Goal: Transaction & Acquisition: Purchase product/service

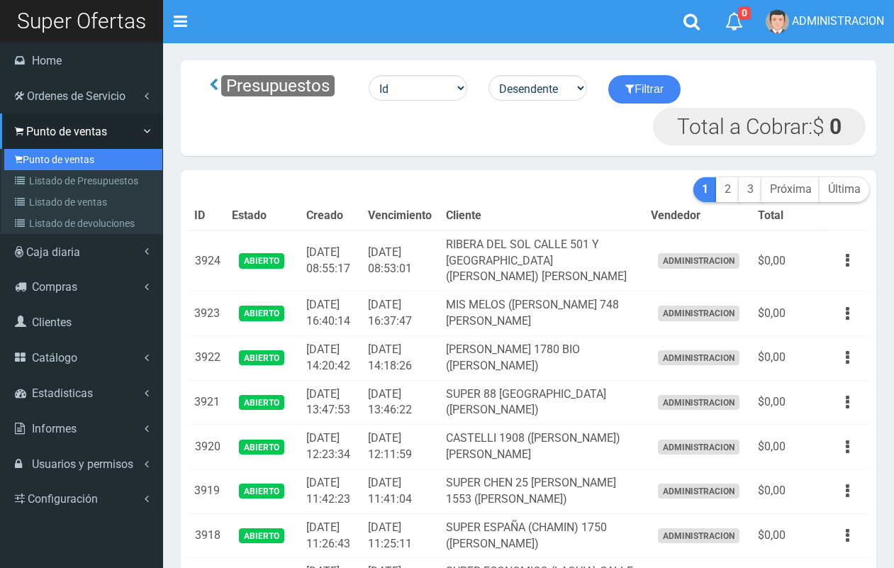
click at [32, 162] on link "Punto de ventas" at bounding box center [83, 159] width 158 height 21
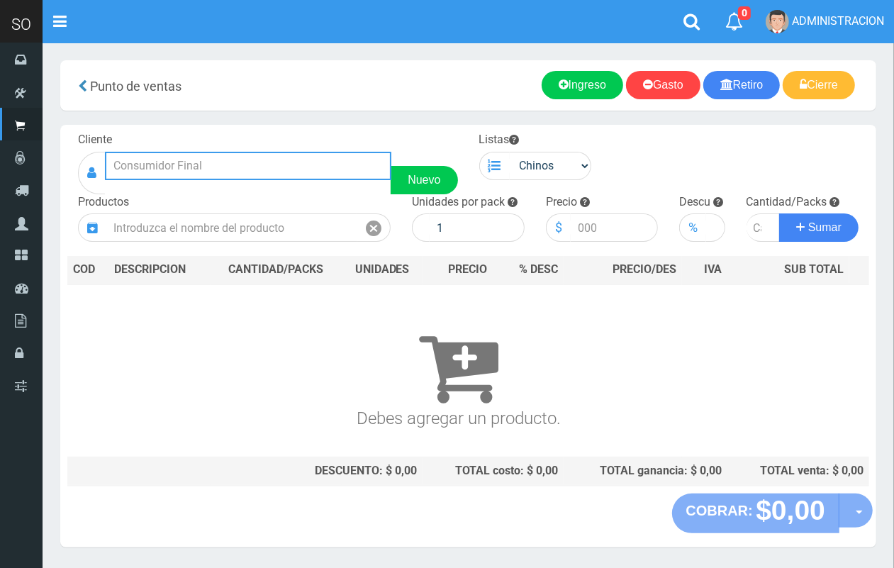
drag, startPoint x: 247, startPoint y: 156, endPoint x: 183, endPoint y: 12, distance: 157.4
click at [245, 152] on input "text" at bounding box center [248, 166] width 286 height 28
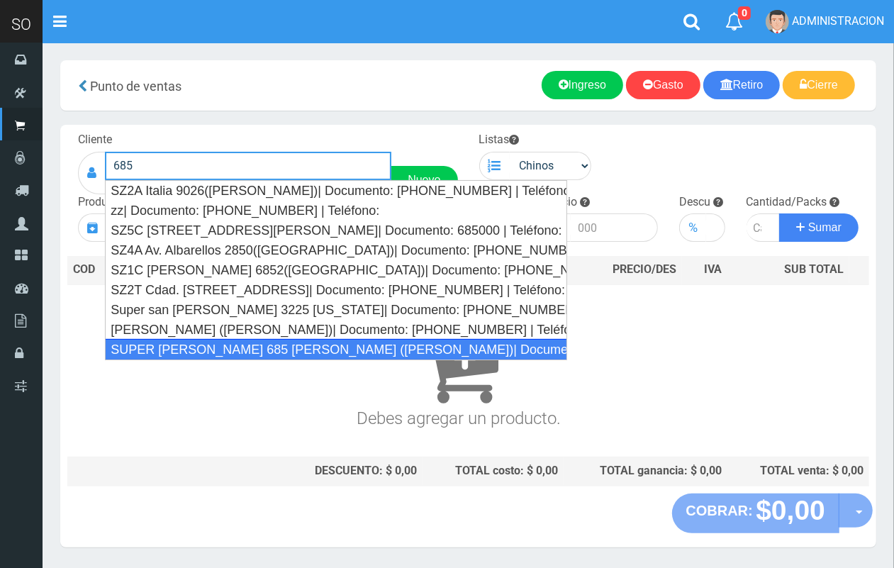
drag, startPoint x: 256, startPoint y: 355, endPoint x: 259, endPoint y: 339, distance: 16.7
click at [256, 356] on div "SUPER VARELA 685 MIRIAM (CAMPANA)| Documento: 784798 | Teléfono:" at bounding box center [336, 349] width 462 height 21
type input "SUPER VARELA 685 MIRIAM (CAMPANA)| Documento: 784798 | Teléfono:"
select select
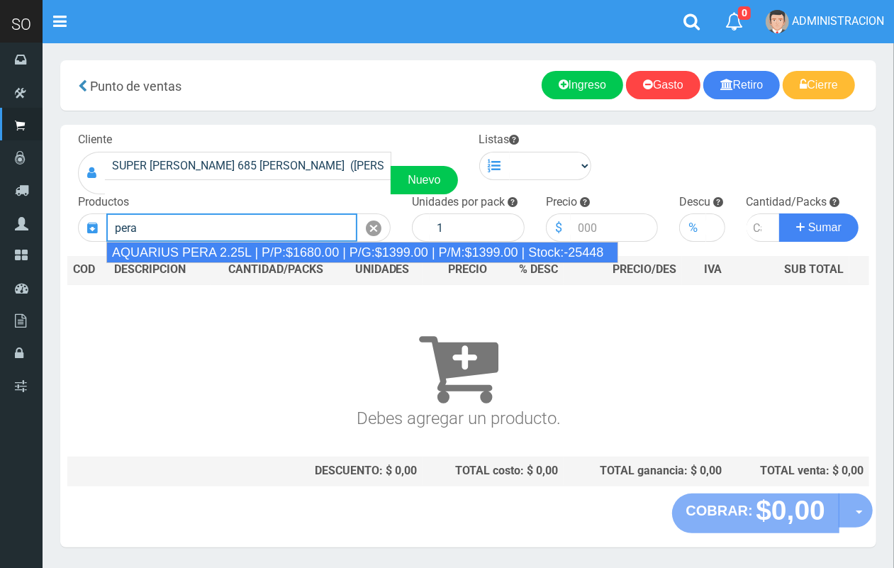
click at [224, 248] on div "AQUARIUS PERA 2.25L | P/P:$1680.00 | P/G:$1399.00 | P/M:$1399.00 | Stock:-25448" at bounding box center [362, 252] width 512 height 21
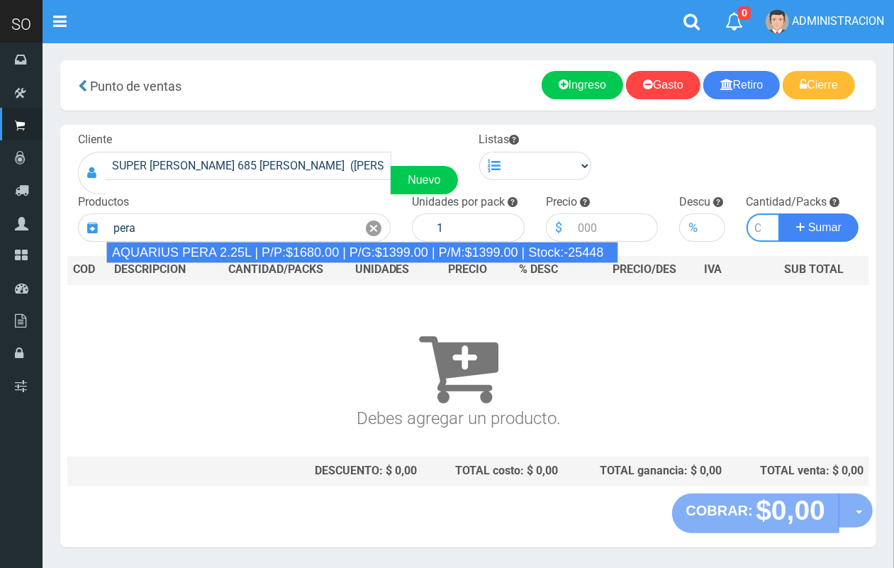
type input "AQUARIUS PERA 2.25L | P/P:$1680.00 | P/G:$1399.00 | P/M:$1399.00 | Stock:-25448"
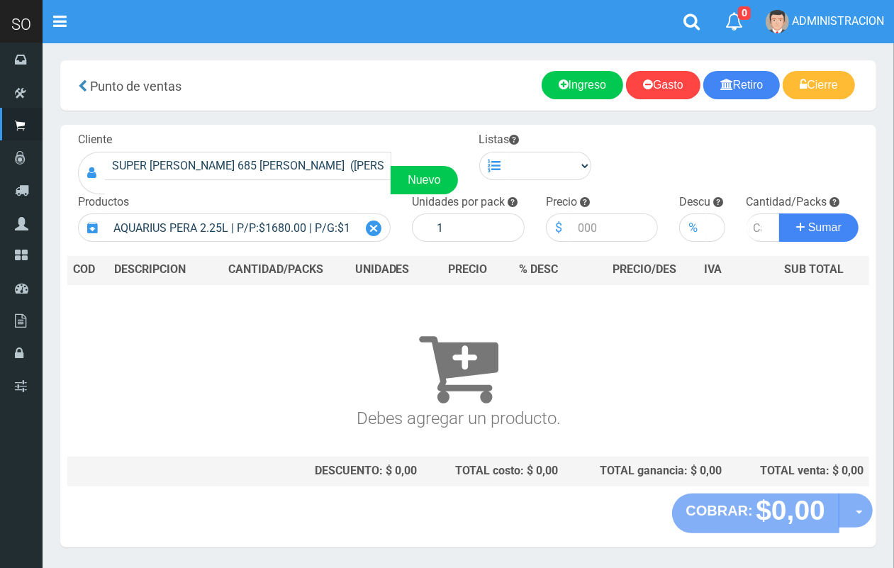
click at [373, 227] on icon at bounding box center [374, 228] width 16 height 21
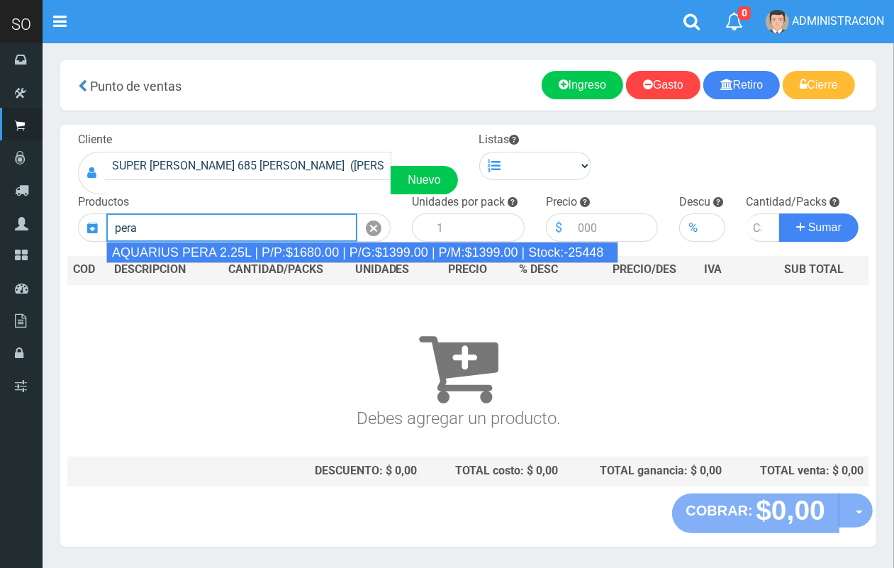
click at [298, 261] on div "AQUARIUS PERA 2.25L | P/P:$1680.00 | P/G:$1399.00 | P/M:$1399.00 | Stock:-25448" at bounding box center [362, 252] width 512 height 21
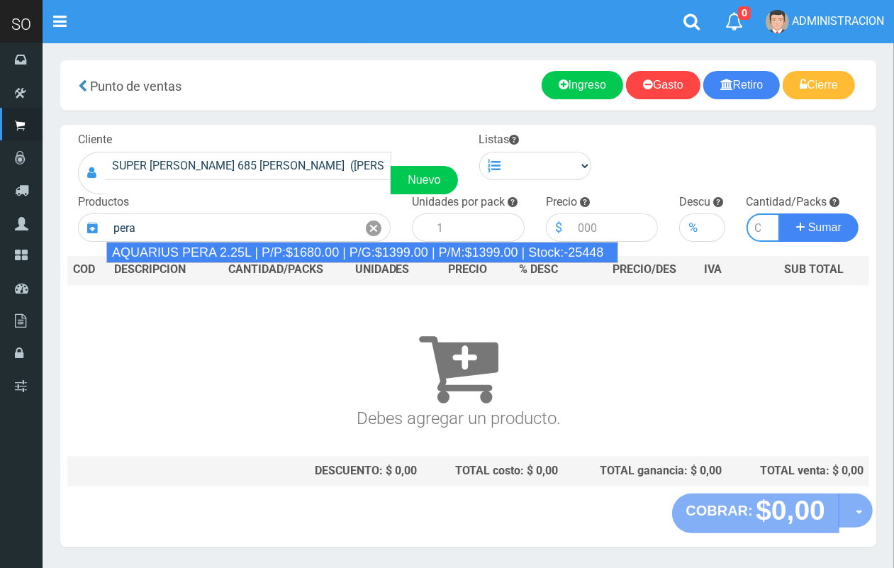
type input "AQUARIUS PERA 2.25L | P/P:$1680.00 | P/G:$1399.00 | P/M:$1399.00 | Stock:-25448"
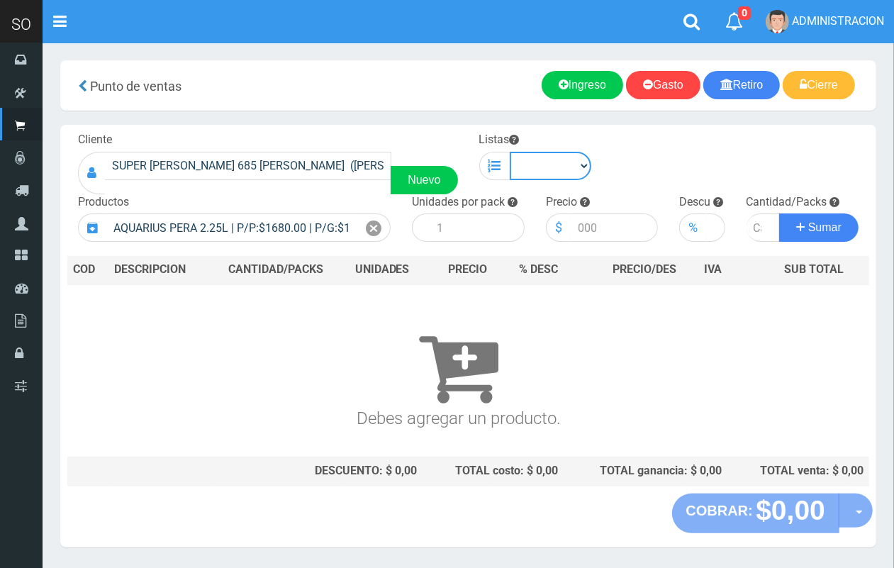
click at [518, 172] on select "Chinos . ." at bounding box center [551, 166] width 82 height 28
select select "1"
click at [510, 152] on select "Chinos . ." at bounding box center [551, 166] width 82 height 28
click at [373, 218] on icon at bounding box center [374, 228] width 16 height 21
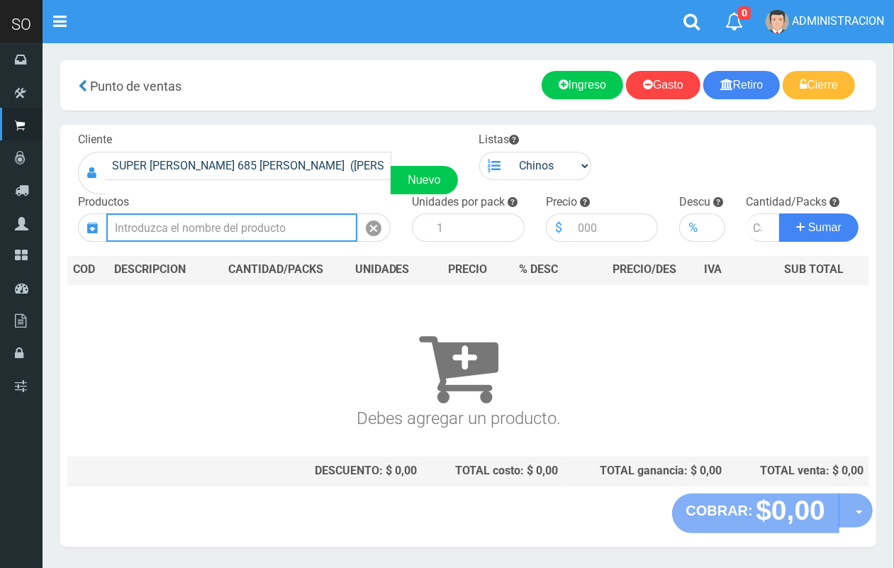
click at [334, 222] on input "text" at bounding box center [231, 227] width 251 height 28
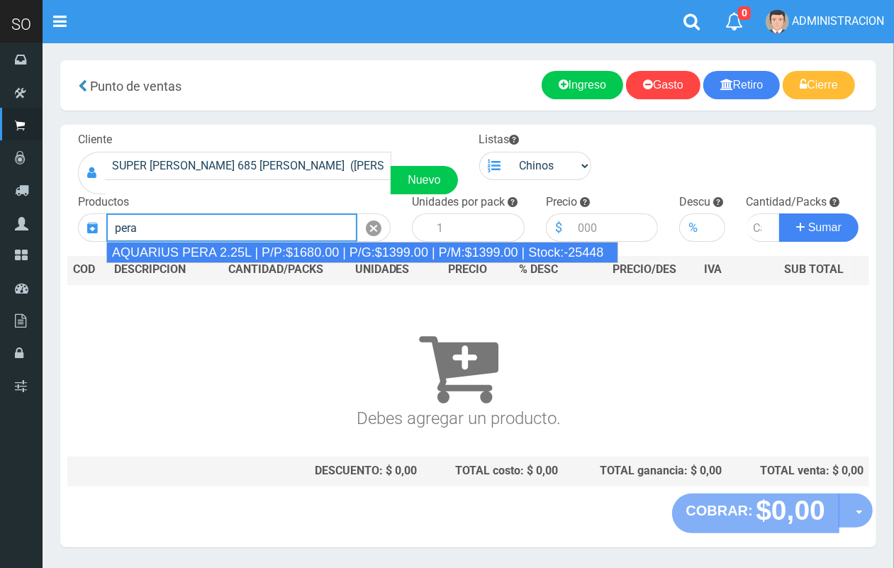
click at [339, 252] on div "AQUARIUS PERA 2.25L | P/P:$1680.00 | P/G:$1399.00 | P/M:$1399.00 | Stock:-25448" at bounding box center [362, 252] width 512 height 21
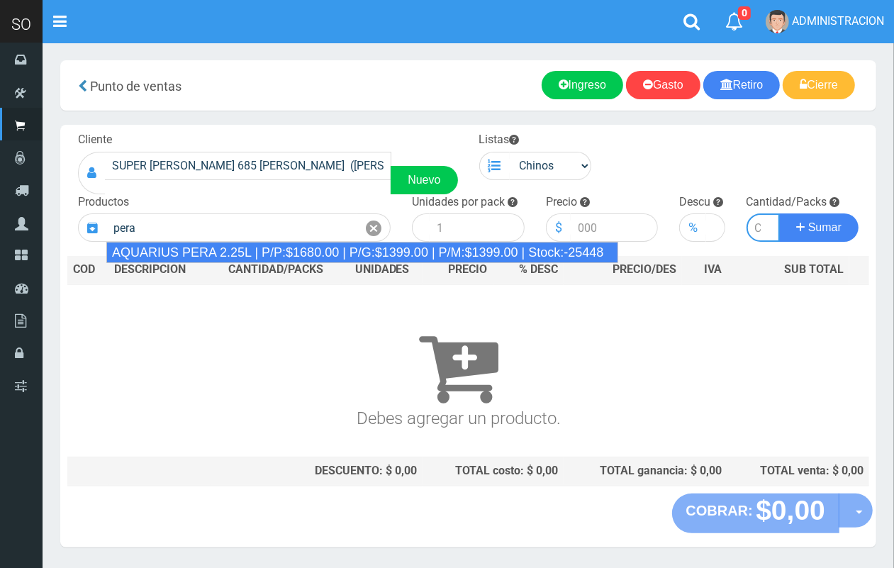
type input "AQUARIUS PERA 2.25L | P/P:$1680.00 | P/G:$1399.00 | P/M:$1399.00 | Stock:-25448"
type input "6"
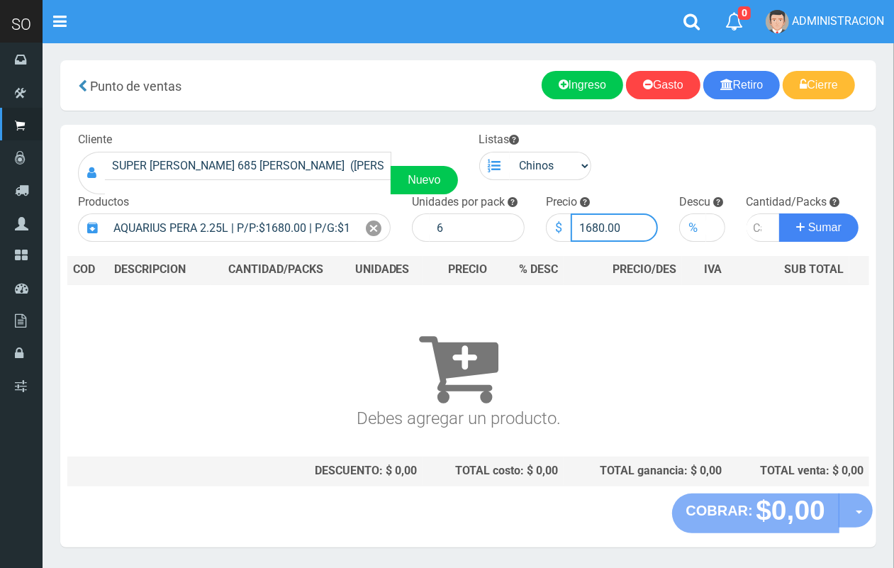
drag, startPoint x: 602, startPoint y: 228, endPoint x: 587, endPoint y: 225, distance: 16.0
click at [587, 225] on input "1680.00" at bounding box center [614, 227] width 88 height 28
type input "1550.00"
click at [755, 228] on input "number" at bounding box center [763, 227] width 34 height 28
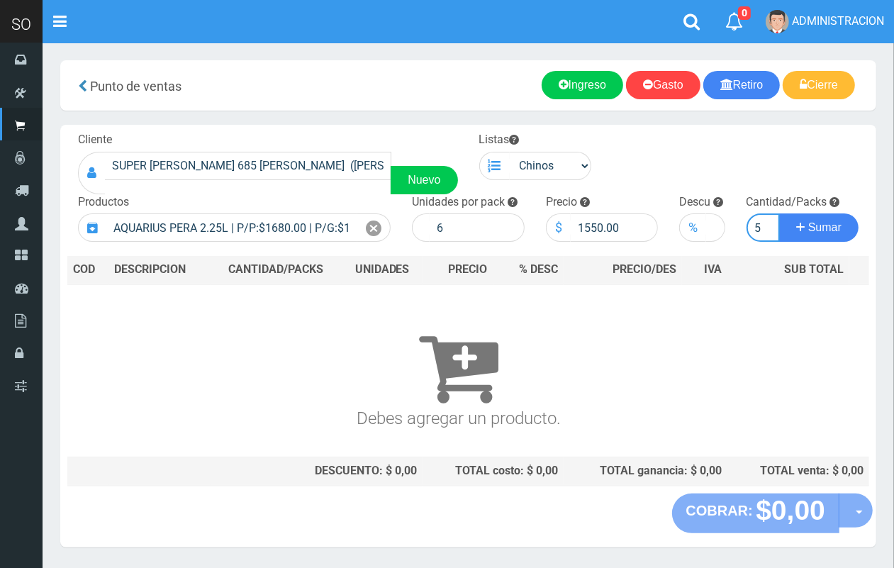
type input "5"
click at [779, 213] on button "Sumar" at bounding box center [818, 227] width 79 height 28
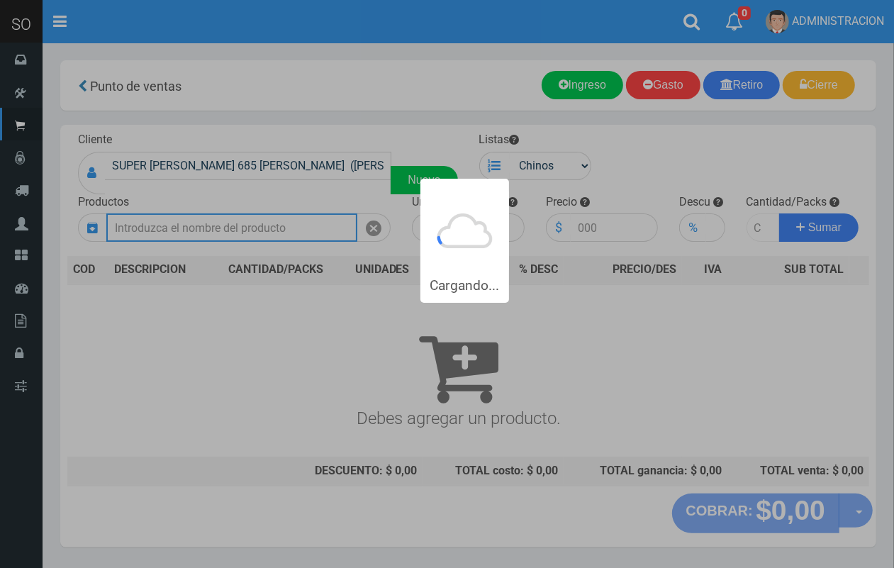
scroll to position [0, 0]
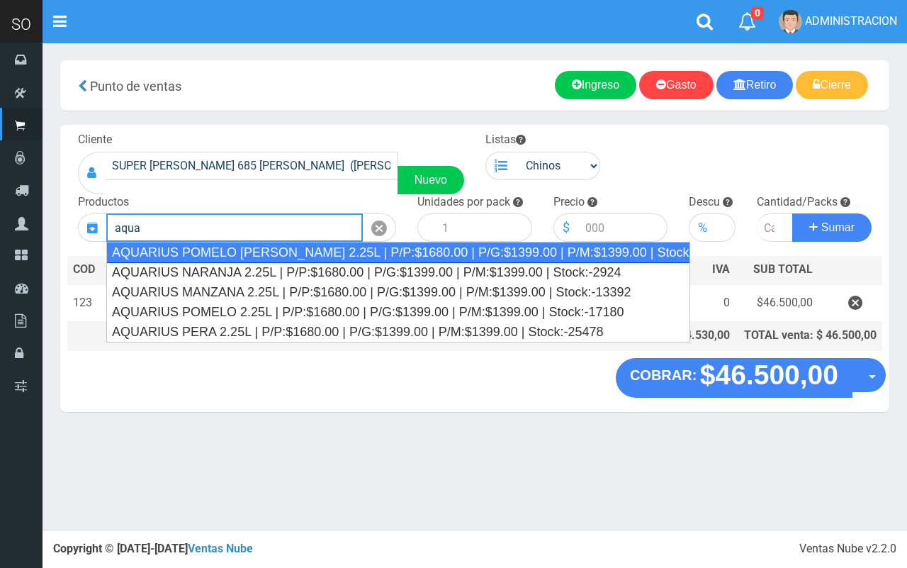
click at [281, 255] on div "AQUARIUS POMELO ROSADO 2.25L | P/P:$1680.00 | P/G:$1399.00 | P/M:$1399.00 | Sto…" at bounding box center [398, 252] width 584 height 21
type input "AQUARIUS POMELO ROSADO 2.25L | P/P:$1680.00 | P/G:$1399.00 | P/M:$1399.00 | Sto…"
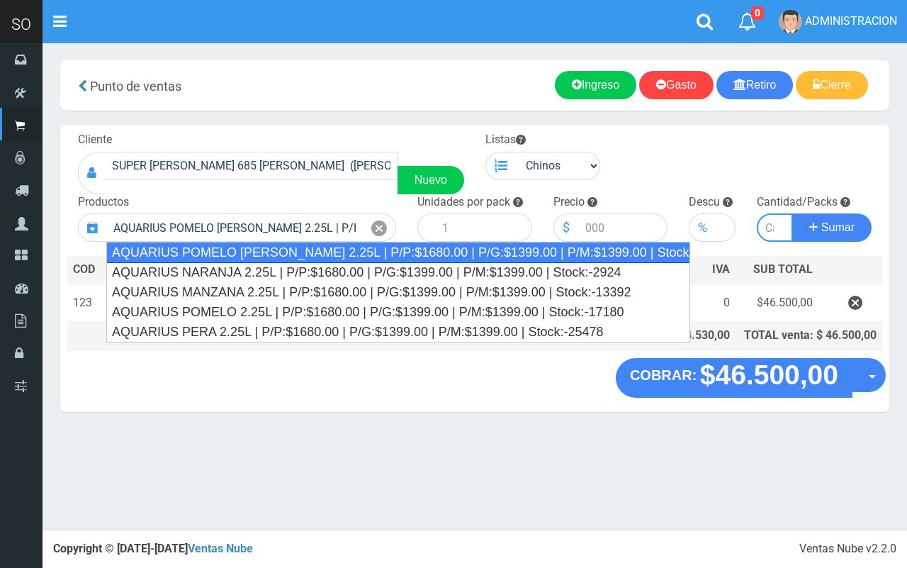
type input "6"
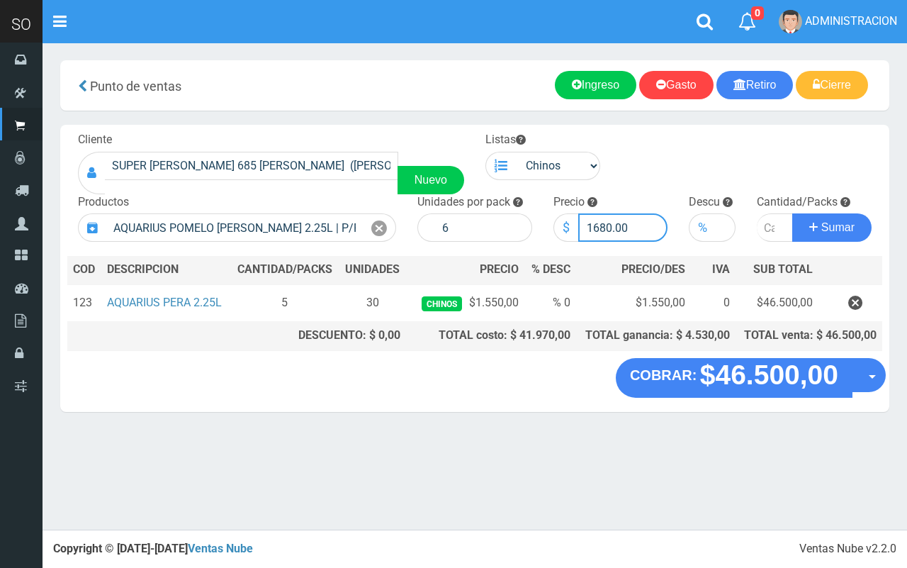
drag, startPoint x: 609, startPoint y: 230, endPoint x: 595, endPoint y: 228, distance: 14.3
click at [595, 228] on input "1680.00" at bounding box center [623, 227] width 90 height 28
type input "1550.00"
click at [766, 225] on input "number" at bounding box center [775, 227] width 36 height 28
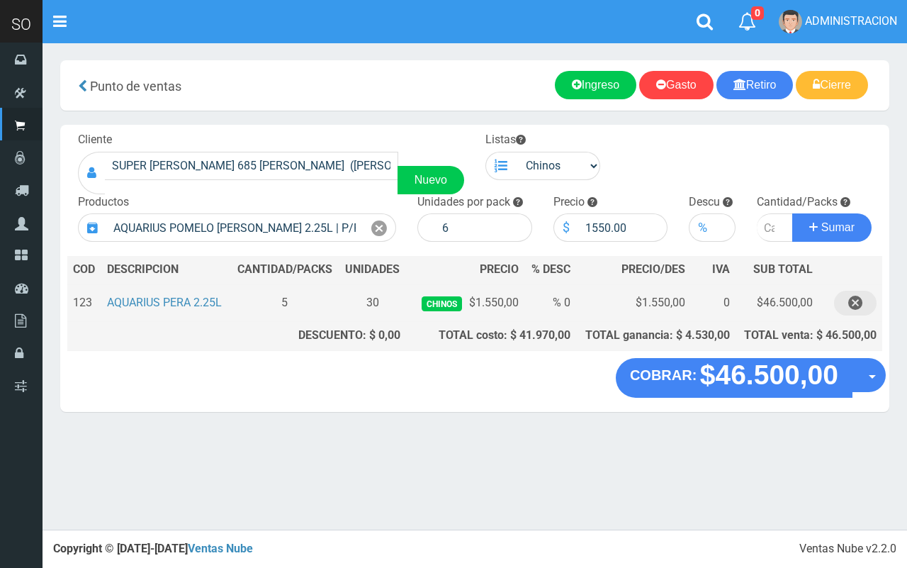
click at [849, 307] on icon "button" at bounding box center [855, 303] width 14 height 25
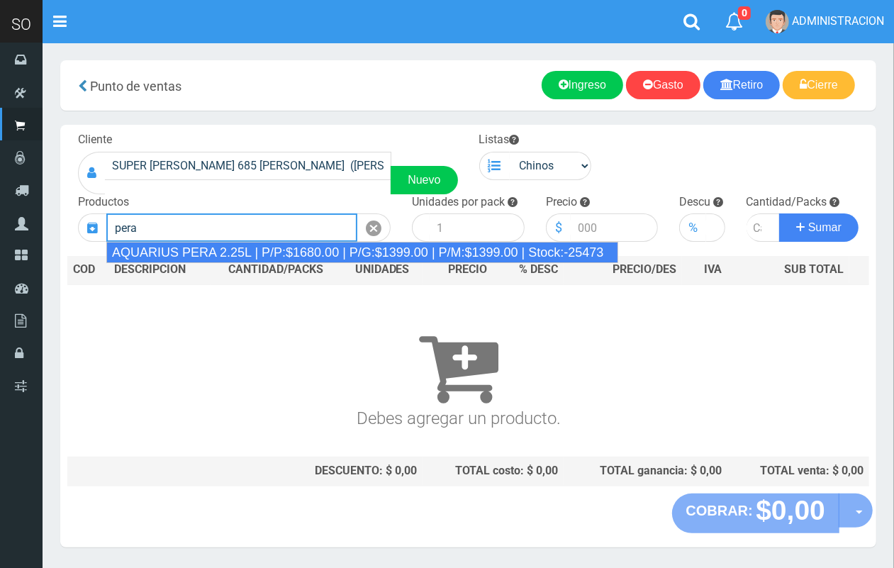
click at [316, 254] on div "AQUARIUS PERA 2.25L | P/P:$1680.00 | P/G:$1399.00 | P/M:$1399.00 | Stock:-25473" at bounding box center [362, 252] width 512 height 21
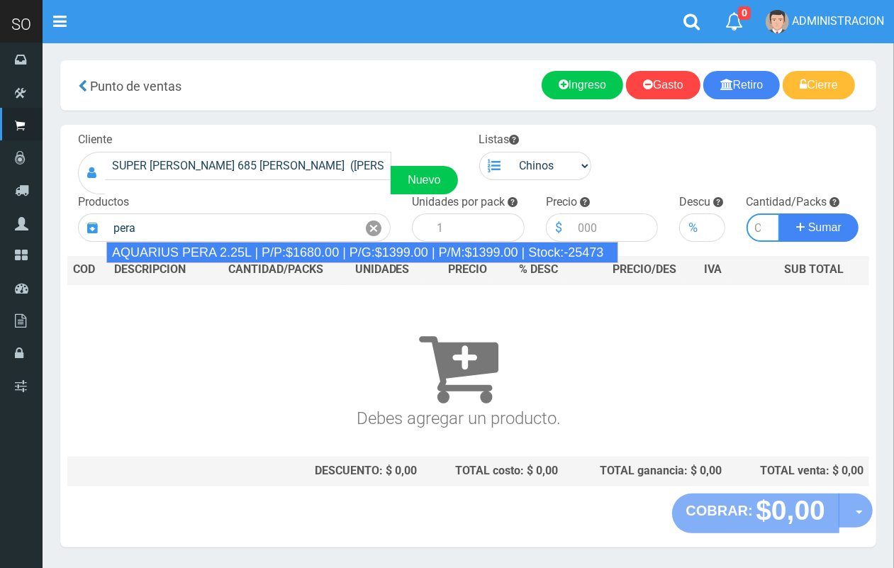
type input "AQUARIUS PERA 2.25L | P/P:$1680.00 | P/G:$1399.00 | P/M:$1399.00 | Stock:-25473"
type input "6"
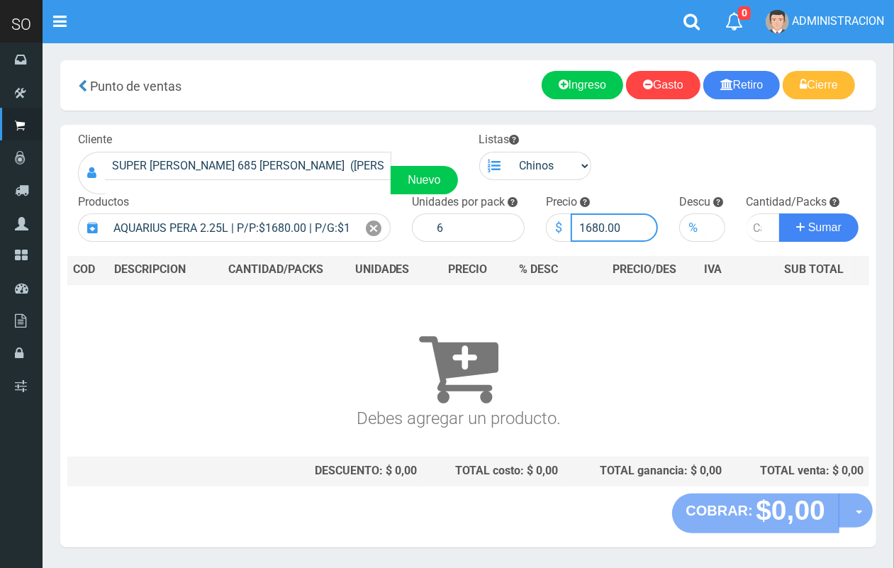
drag, startPoint x: 603, startPoint y: 224, endPoint x: 585, endPoint y: 221, distance: 18.6
click at [585, 221] on input "1680.00" at bounding box center [614, 227] width 88 height 28
type input "1550.00"
click at [751, 227] on input "number" at bounding box center [763, 227] width 34 height 28
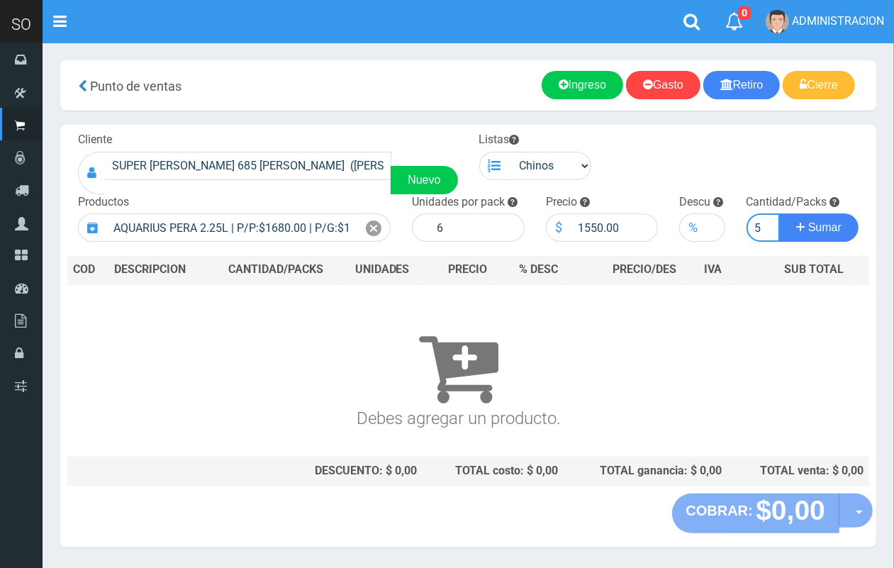
type input "15"
click at [779, 213] on button "Sumar" at bounding box center [818, 227] width 79 height 28
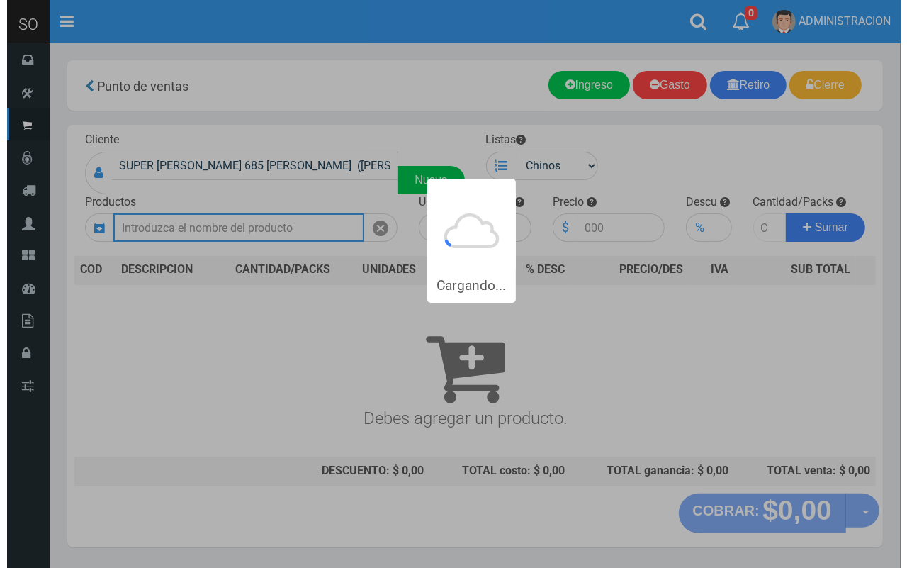
scroll to position [0, 0]
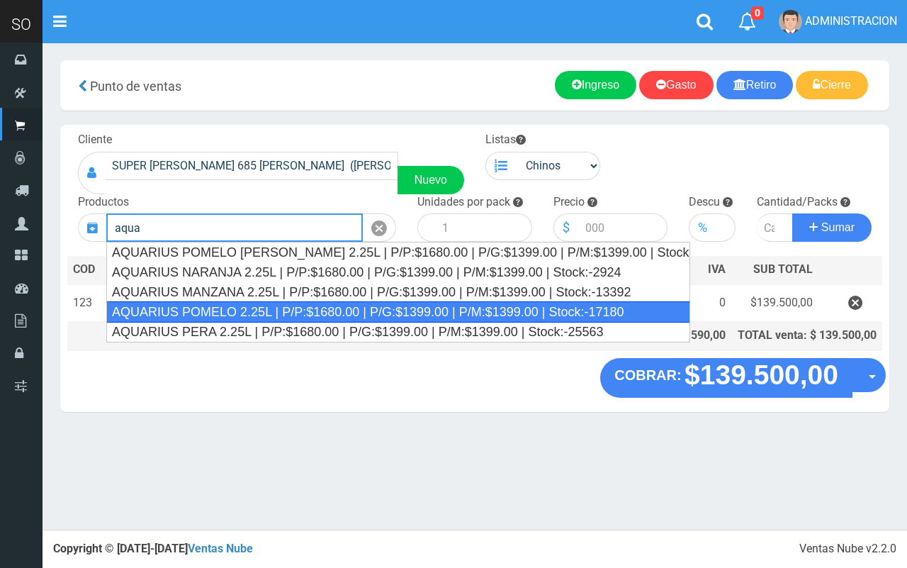
drag, startPoint x: 301, startPoint y: 317, endPoint x: 480, endPoint y: 268, distance: 185.2
click at [303, 317] on div "AQUARIUS POMELO 2.25L | P/P:$1680.00 | P/G:$1399.00 | P/M:$1399.00 | Stock:-171…" at bounding box center [398, 311] width 584 height 21
type input "AQUARIUS POMELO 2.25L | P/P:$1680.00 | P/G:$1399.00 | P/M:$1399.00 | Stock:-171…"
type input "6"
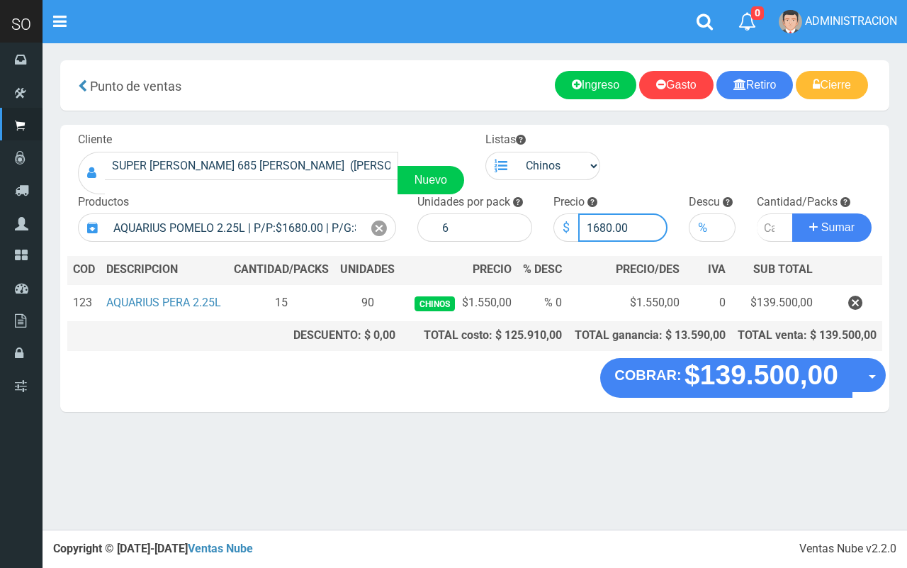
drag, startPoint x: 611, startPoint y: 227, endPoint x: 597, endPoint y: 227, distance: 13.5
click at [597, 227] on input "1680.00" at bounding box center [623, 227] width 90 height 28
type input "1550.00"
click at [763, 225] on input "number" at bounding box center [775, 227] width 36 height 28
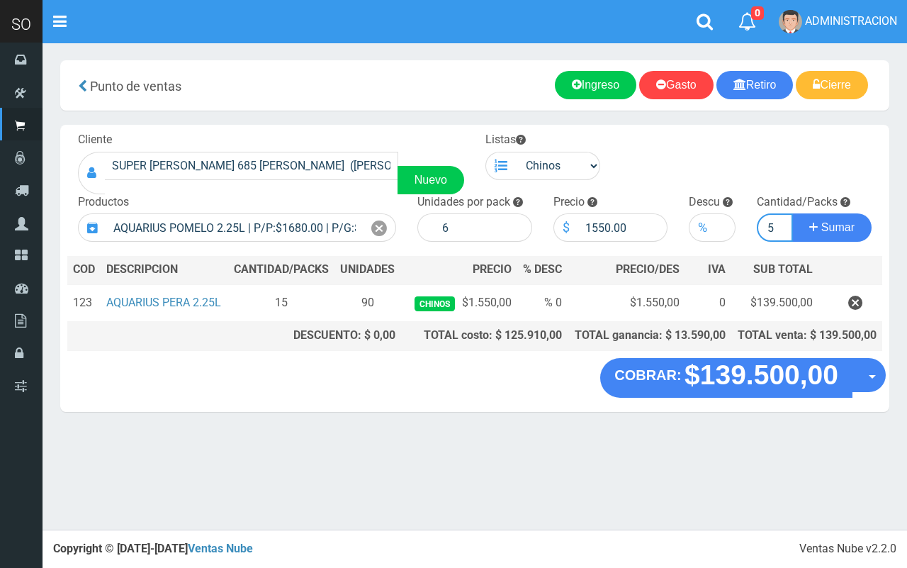
type input "15"
click at [792, 213] on button "Sumar" at bounding box center [831, 227] width 79 height 28
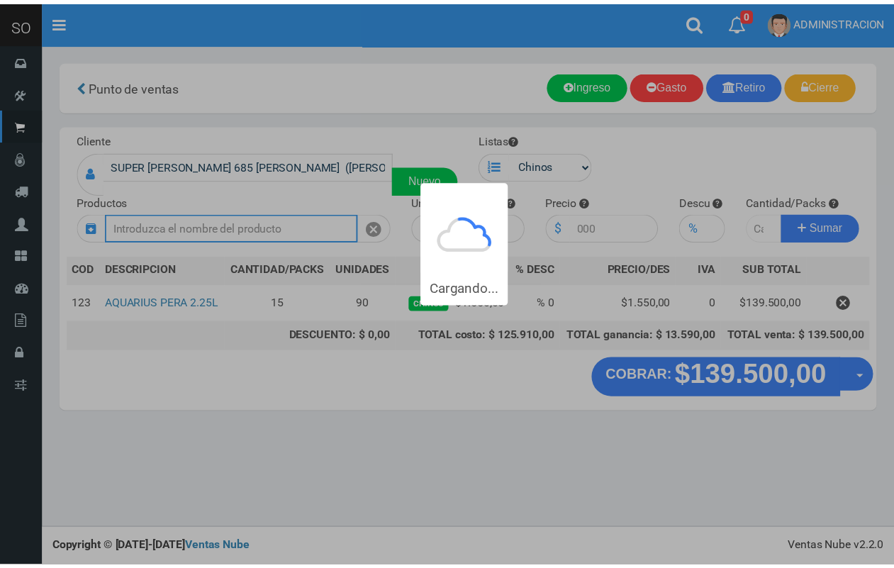
scroll to position [0, 0]
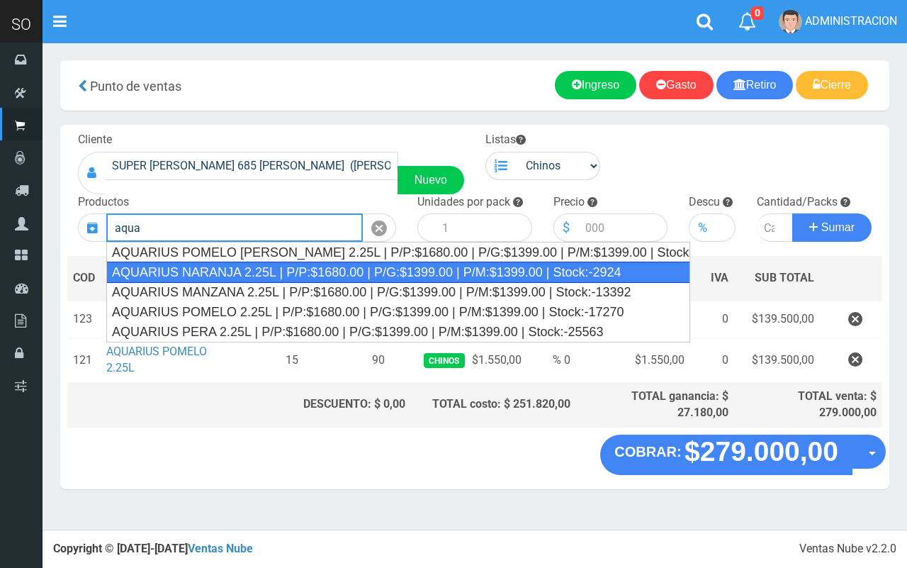
click at [295, 275] on div "AQUARIUS NARANJA 2.25L | P/P:$1680.00 | P/G:$1399.00 | P/M:$1399.00 | Stock:-29…" at bounding box center [398, 272] width 584 height 21
type input "AQUARIUS NARANJA 2.25L | P/P:$1680.00 | P/G:$1399.00 | P/M:$1399.00 | Stock:-29…"
type input "6"
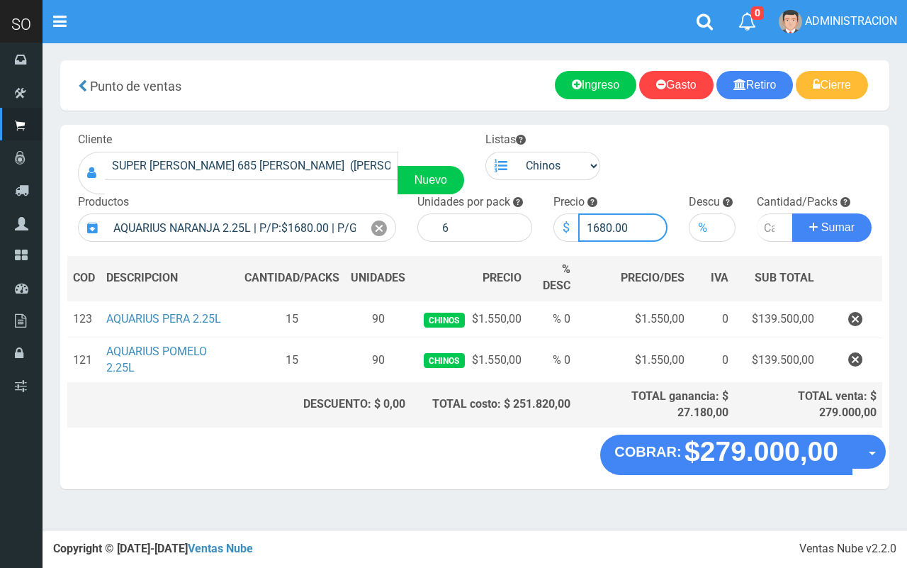
drag, startPoint x: 612, startPoint y: 224, endPoint x: 592, endPoint y: 227, distance: 19.3
click at [595, 227] on input "1680.00" at bounding box center [623, 227] width 90 height 28
type input "1550.00"
click at [763, 231] on input "number" at bounding box center [775, 227] width 36 height 28
type input "8"
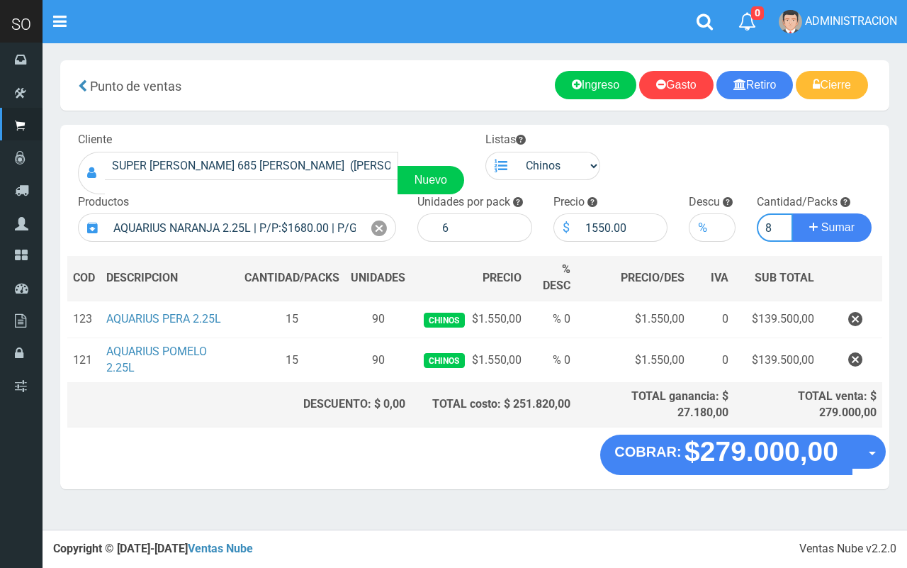
click at [792, 213] on button "Sumar" at bounding box center [831, 227] width 79 height 28
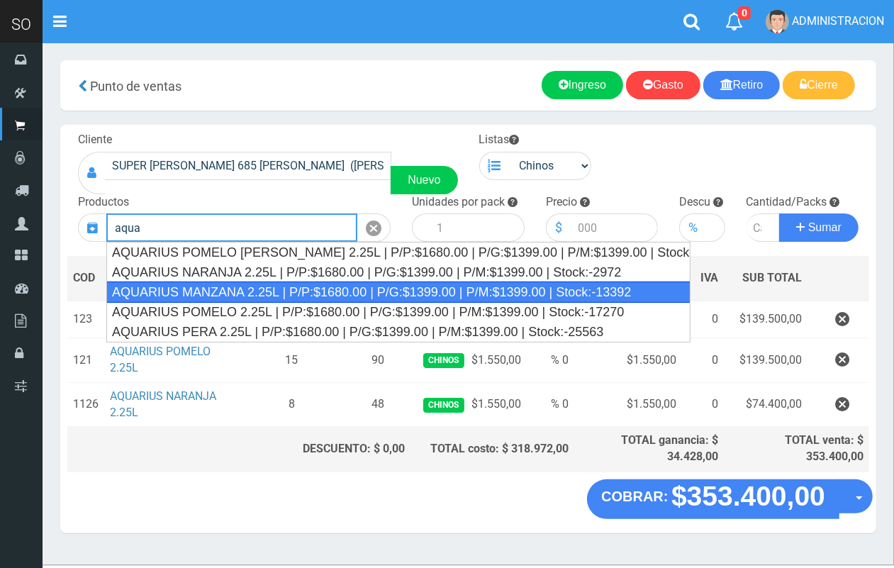
click at [356, 292] on div "AQUARIUS MANZANA 2.25L | P/P:$1680.00 | P/G:$1399.00 | P/M:$1399.00 | Stock:-13…" at bounding box center [398, 291] width 584 height 21
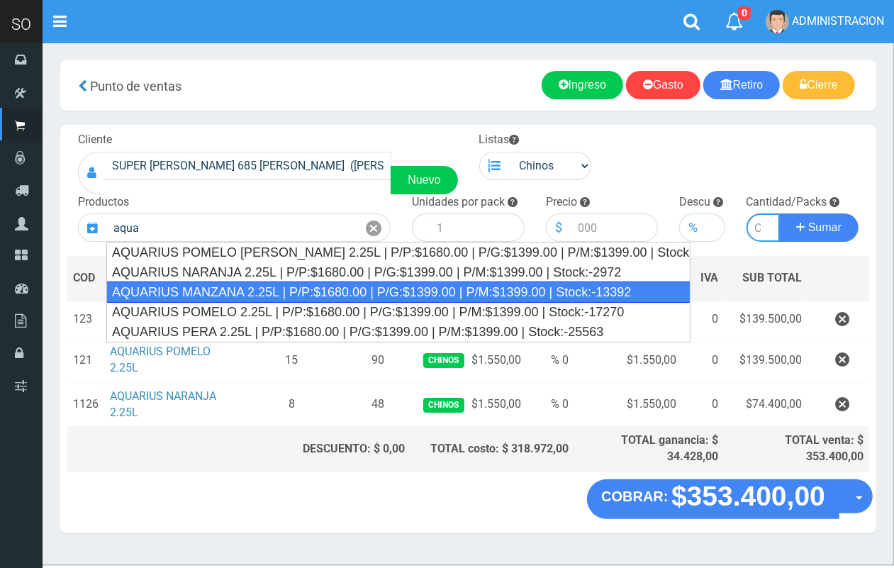
type input "AQUARIUS MANZANA 2.25L | P/P:$1680.00 | P/G:$1399.00 | P/M:$1399.00 | Stock:-13…"
type input "6"
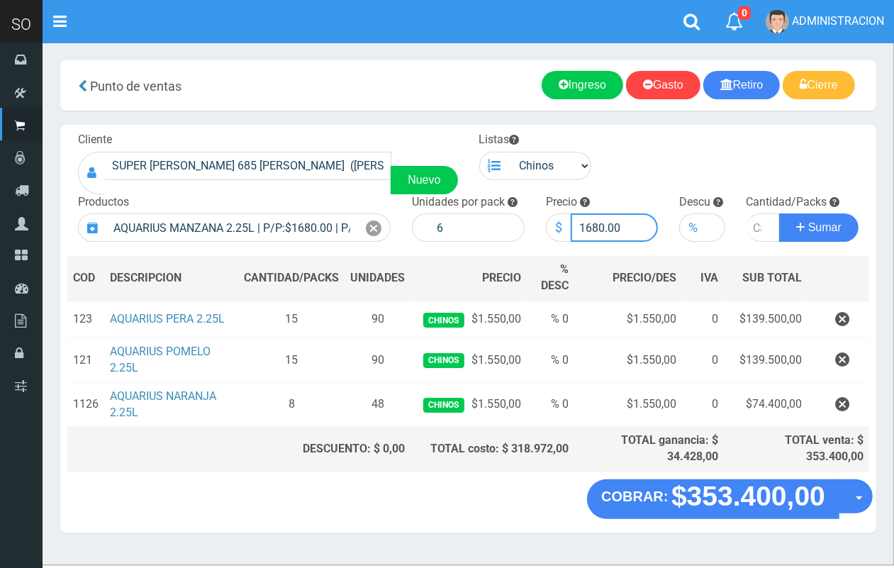
drag, startPoint x: 604, startPoint y: 228, endPoint x: 585, endPoint y: 230, distance: 19.3
click at [585, 230] on input "1680.00" at bounding box center [614, 227] width 88 height 28
type input "1550.00"
click at [753, 217] on input "number" at bounding box center [763, 227] width 34 height 28
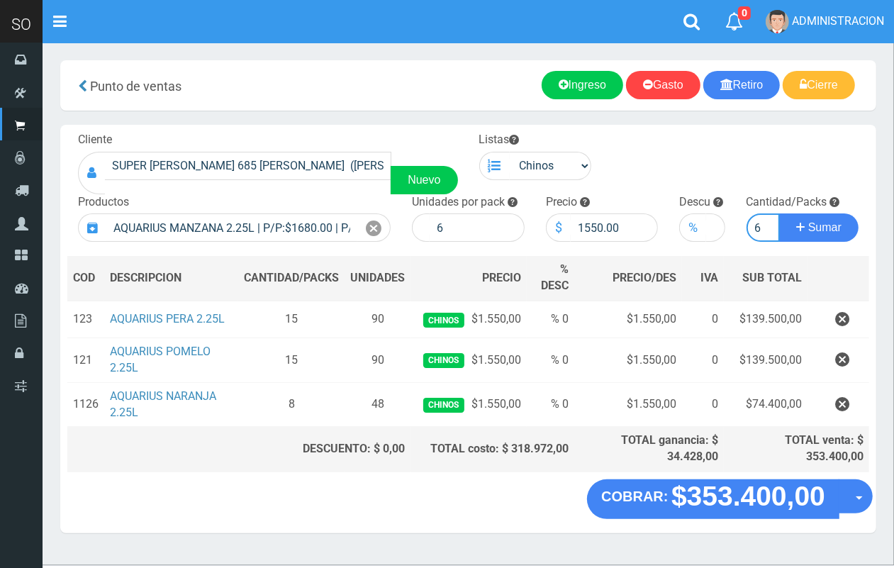
type input "6"
click at [779, 213] on button "Sumar" at bounding box center [818, 227] width 79 height 28
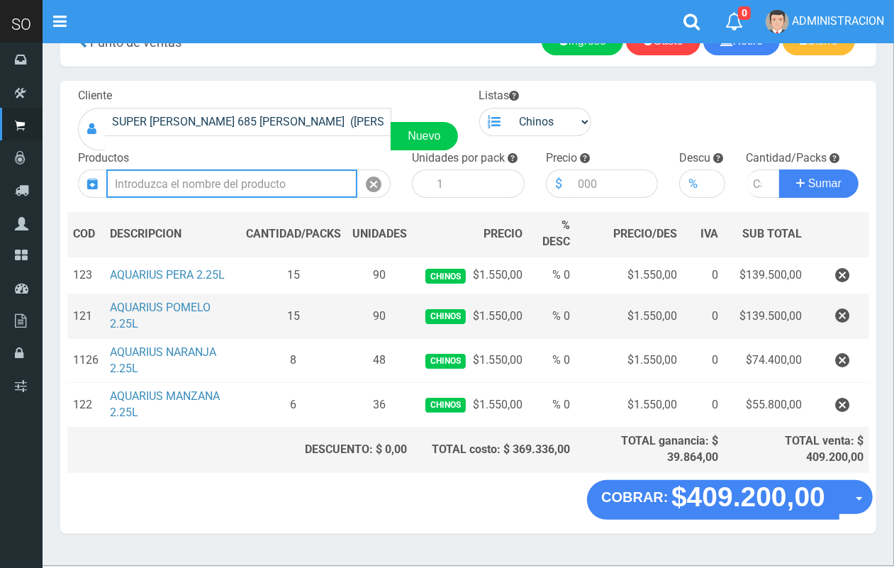
scroll to position [46, 0]
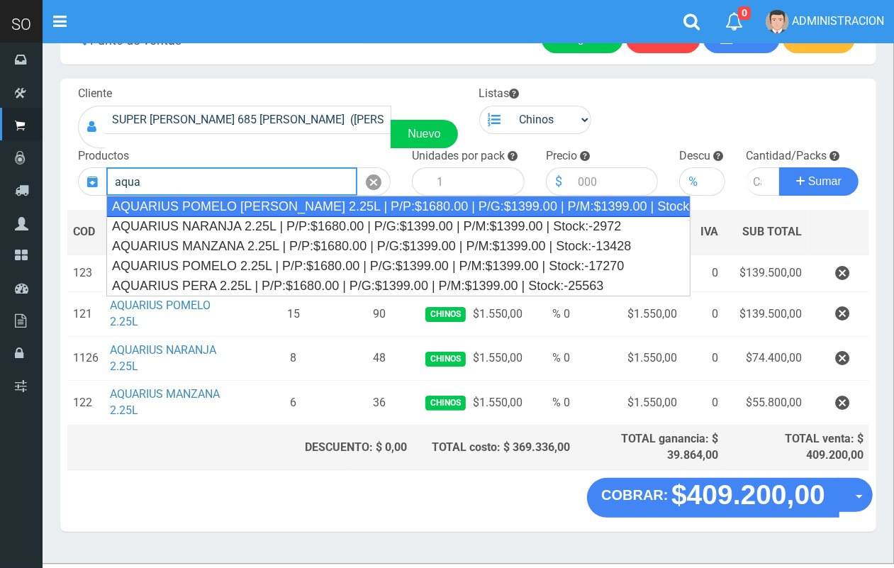
click at [330, 213] on div "AQUARIUS POMELO ROSADO 2.25L | P/P:$1680.00 | P/G:$1399.00 | P/M:$1399.00 | Sto…" at bounding box center [398, 206] width 584 height 21
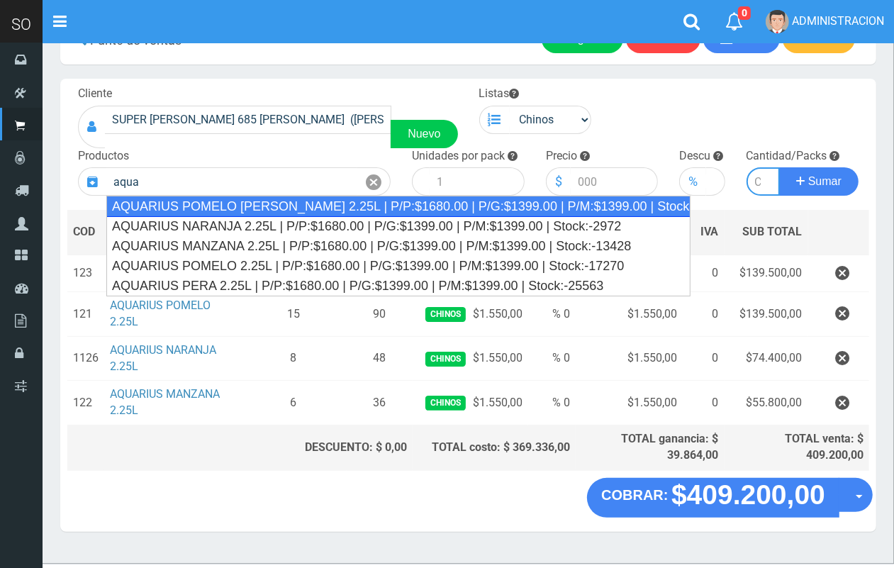
type input "AQUARIUS POMELO ROSADO 2.25L | P/P:$1680.00 | P/G:$1399.00 | P/M:$1399.00 | Sto…"
type input "6"
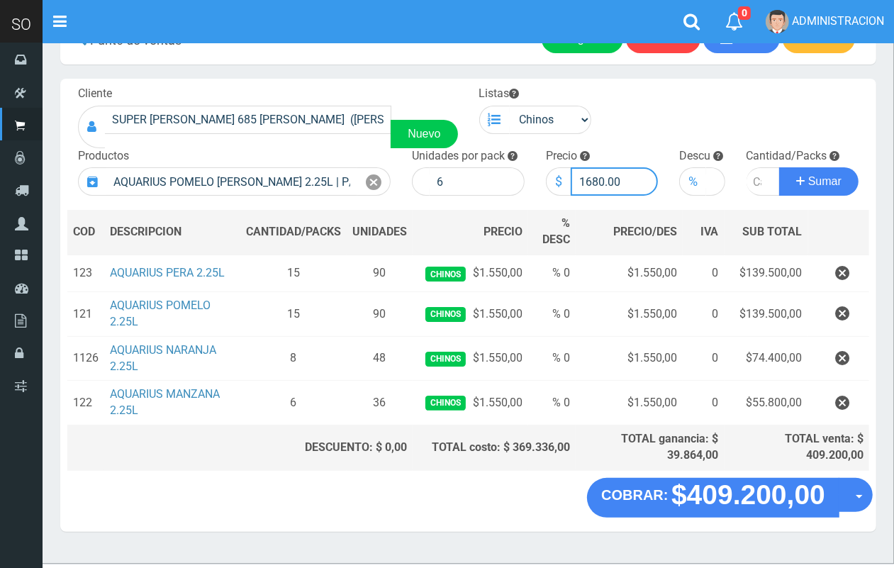
drag, startPoint x: 603, startPoint y: 179, endPoint x: 587, endPoint y: 174, distance: 16.8
click at [587, 174] on input "1680.00" at bounding box center [614, 181] width 88 height 28
type input "1550.00"
click at [755, 178] on input "number" at bounding box center [763, 181] width 34 height 28
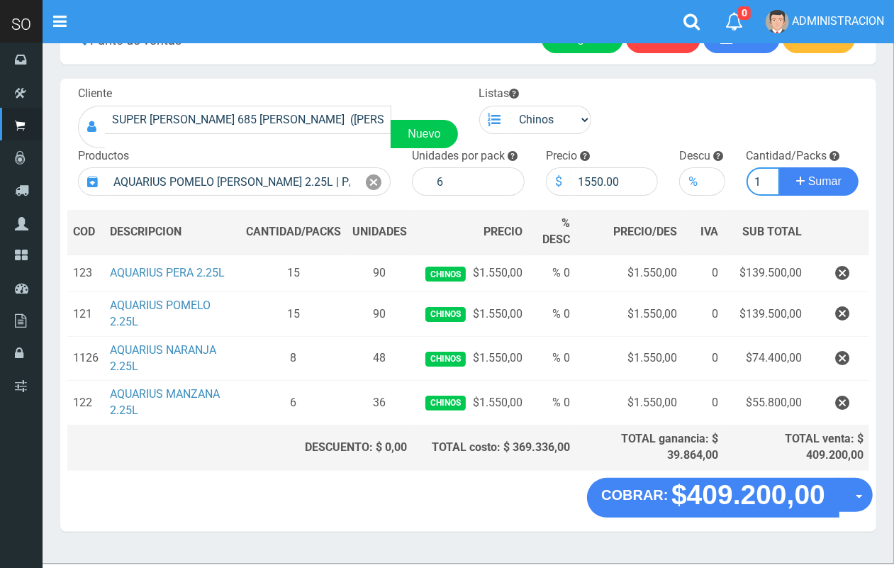
type input "1"
click at [779, 167] on button "Sumar" at bounding box center [818, 181] width 79 height 28
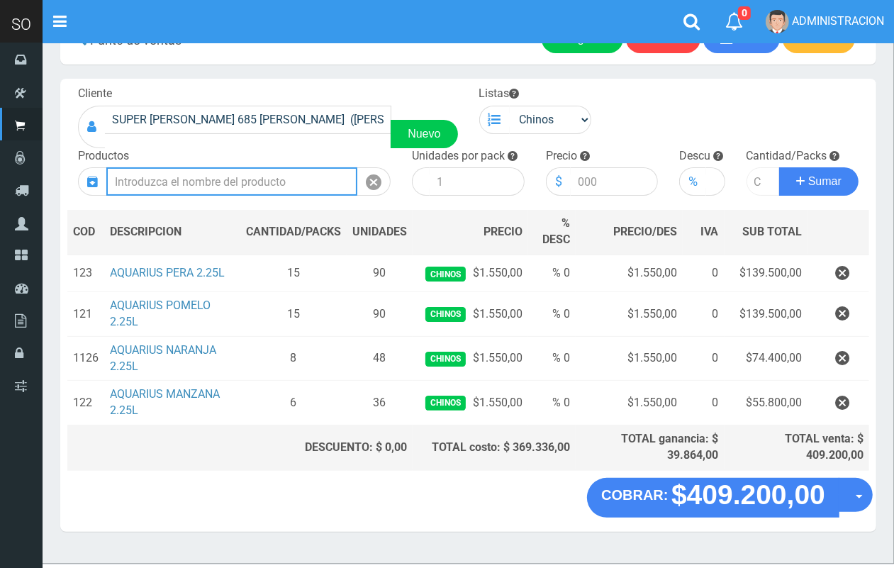
scroll to position [0, 0]
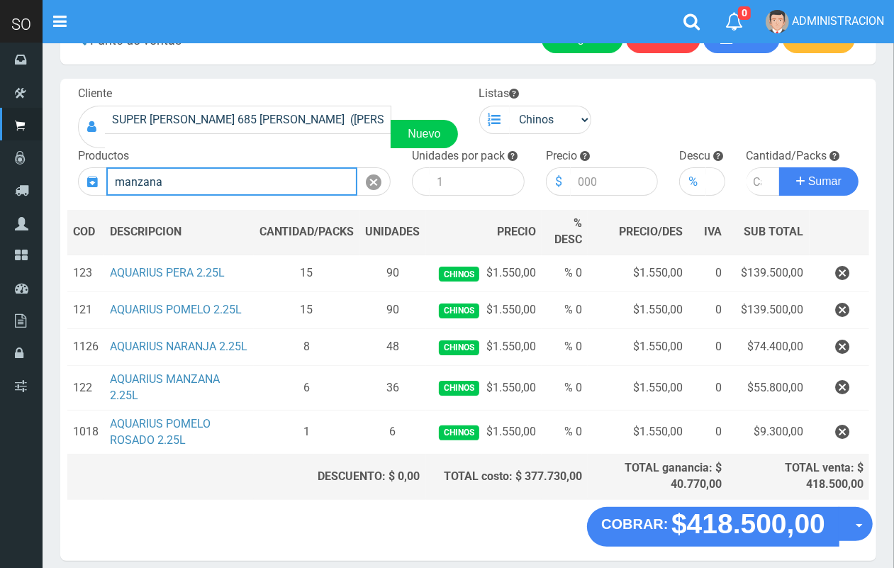
drag, startPoint x: 101, startPoint y: 164, endPoint x: 84, endPoint y: 159, distance: 17.5
click at [84, 159] on div "Productos manzana" at bounding box center [234, 172] width 334 height 48
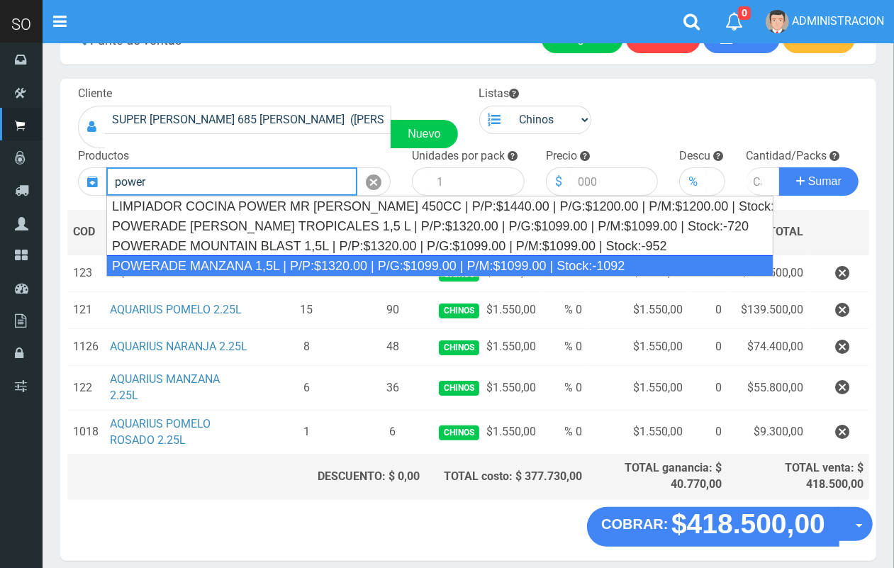
click at [188, 261] on div "POWERADE MANZANA 1,5L | P/P:$1320.00 | P/G:$1099.00 | P/M:$1099.00 | Stock:-1092" at bounding box center [439, 265] width 667 height 21
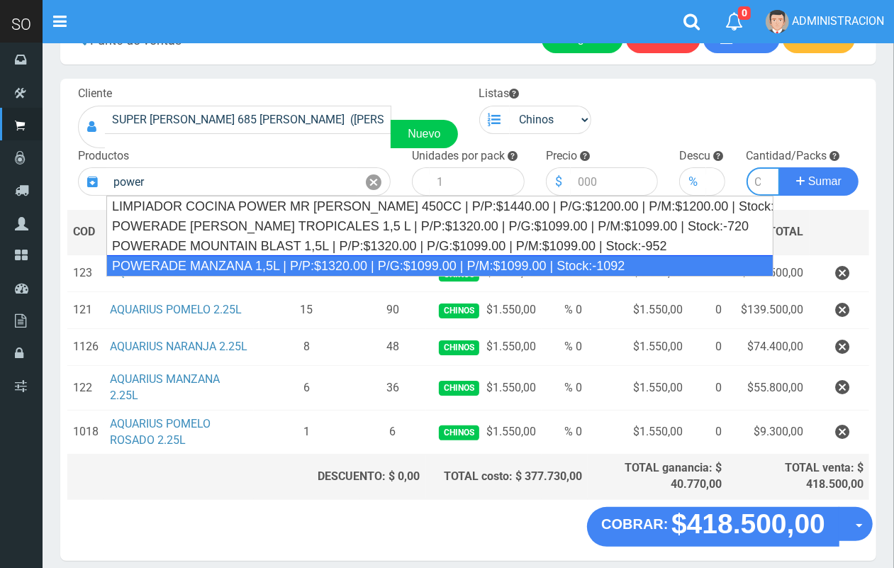
type input "POWERADE MANZANA 1,5L | P/P:$1320.00 | P/G:$1099.00 | P/M:$1099.00 | Stock:-1092"
type input "4"
type input "1320.00"
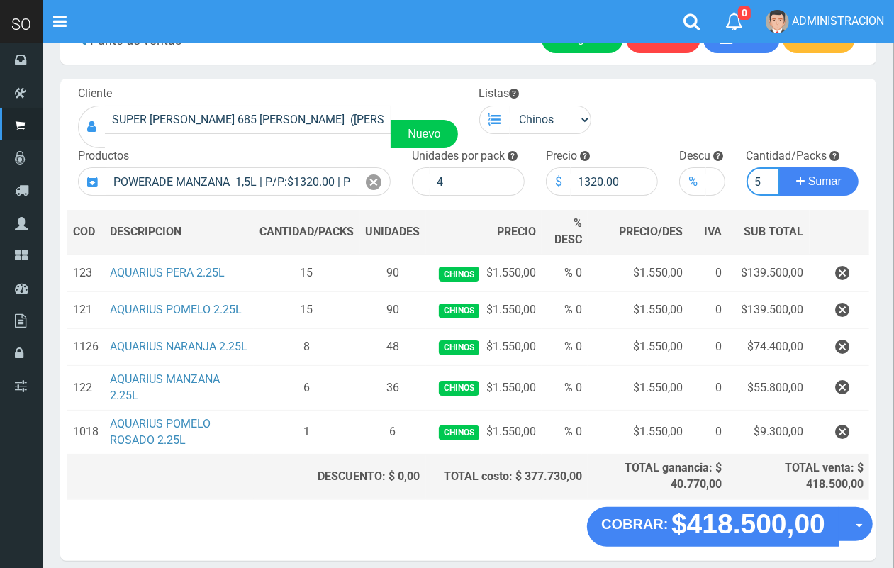
scroll to position [0, 1]
type input "5"
click at [779, 167] on button "Sumar" at bounding box center [818, 181] width 79 height 28
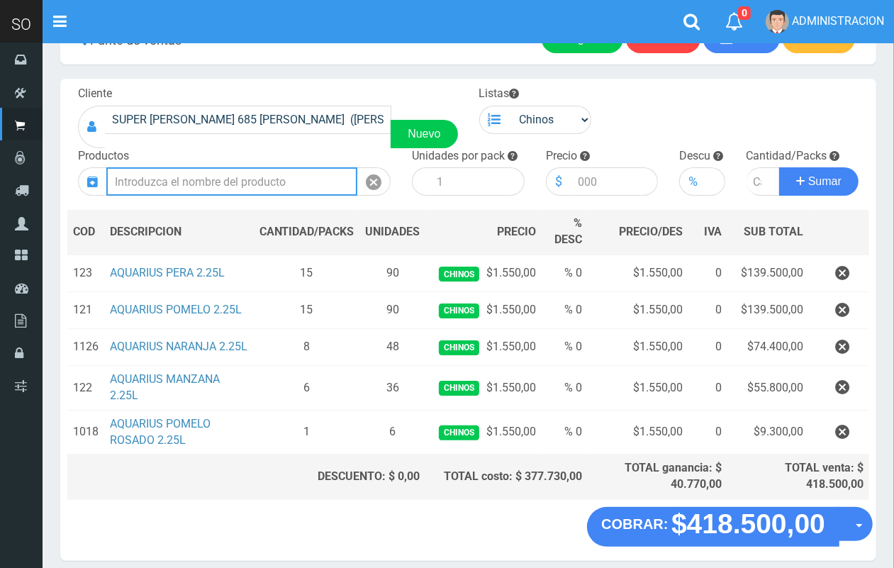
scroll to position [0, 0]
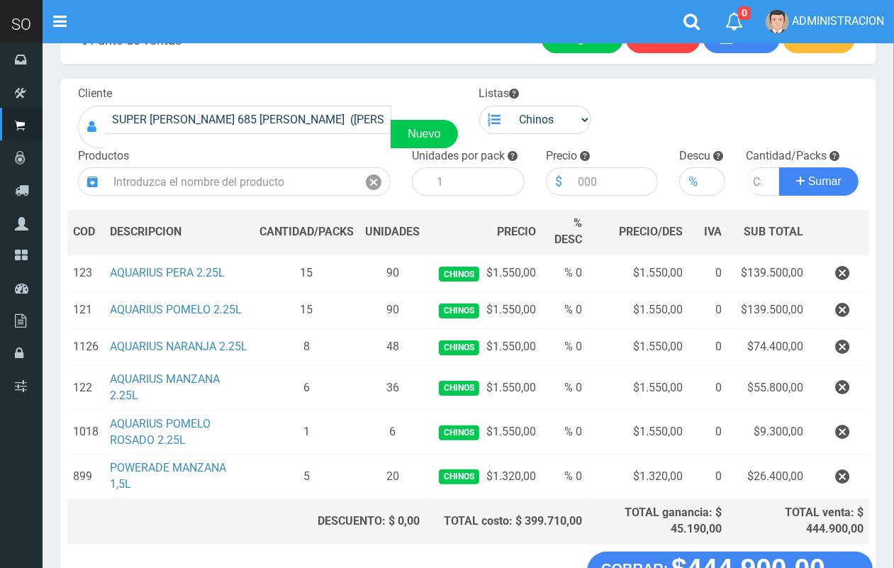
click at [890, 197] on section "× Titulo del Msj texto Mas Texto Cancelar Aceptar Punto de ventas Ingreso" at bounding box center [468, 316] width 851 height 641
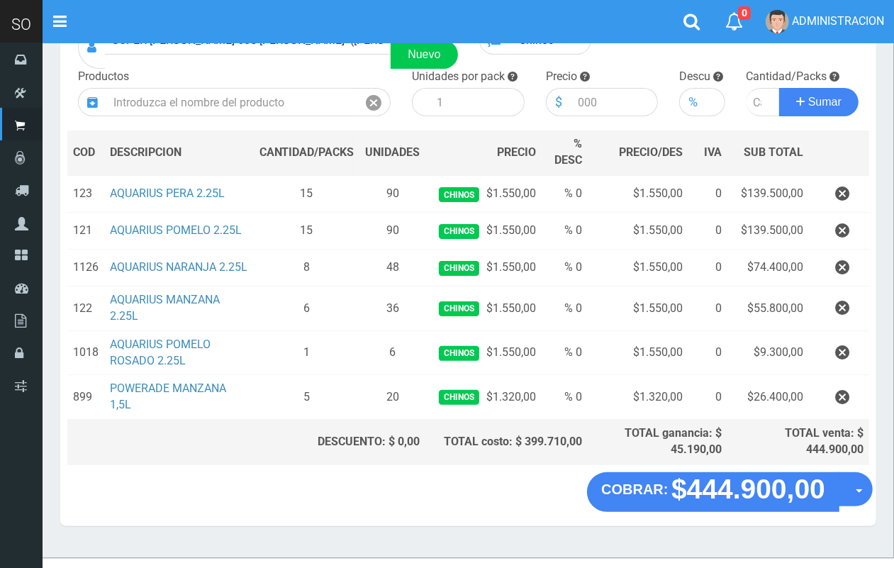
scroll to position [156, 0]
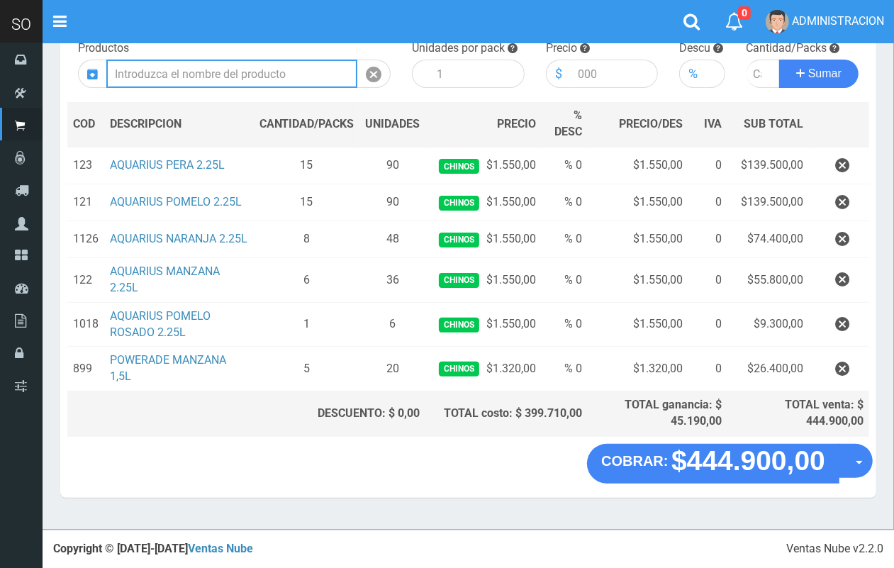
click at [193, 64] on input "text" at bounding box center [231, 74] width 251 height 28
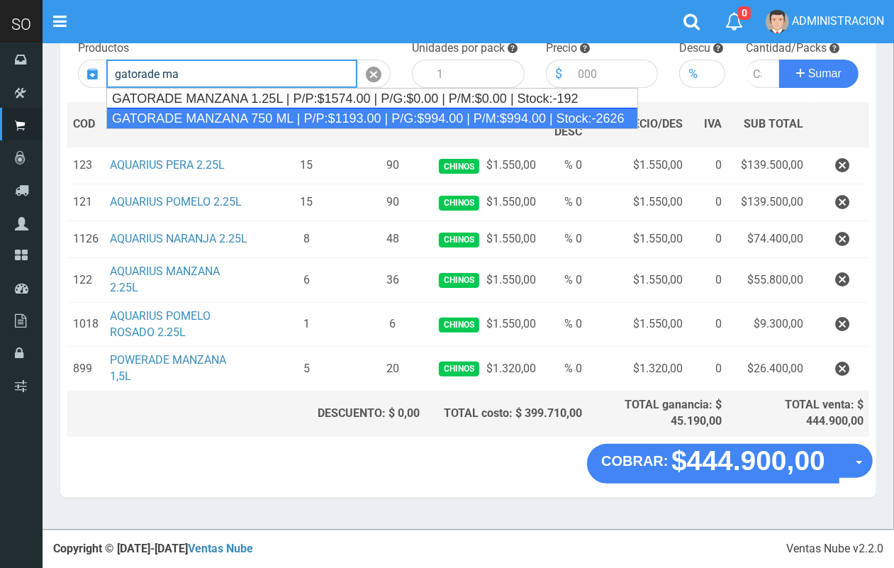
click at [204, 113] on div "GATORADE MANZANA 750 ML | P/P:$1193.00 | P/G:$994.00 | P/M:$994.00 | Stock:-2626" at bounding box center [372, 118] width 532 height 21
type input "GATORADE MANZANA 750 ML | P/P:$1193.00 | P/G:$994.00 | P/M:$994.00 | Stock:-2626"
type input "6"
type input "1193.00"
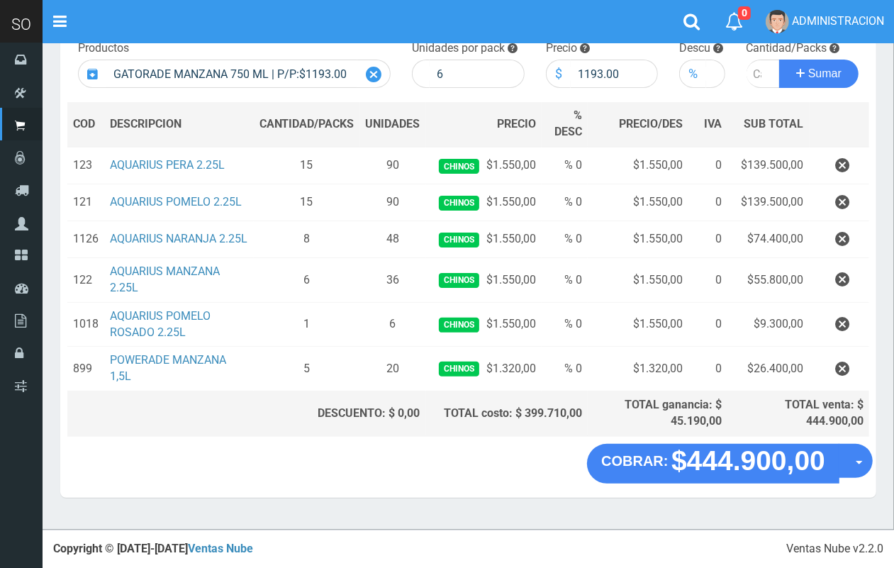
click at [374, 73] on icon at bounding box center [374, 74] width 16 height 21
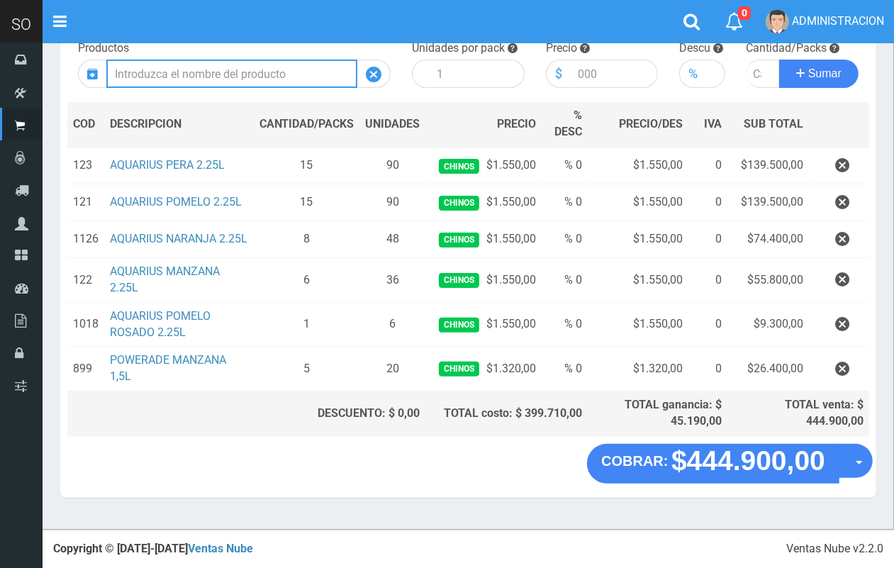
scroll to position [0, 0]
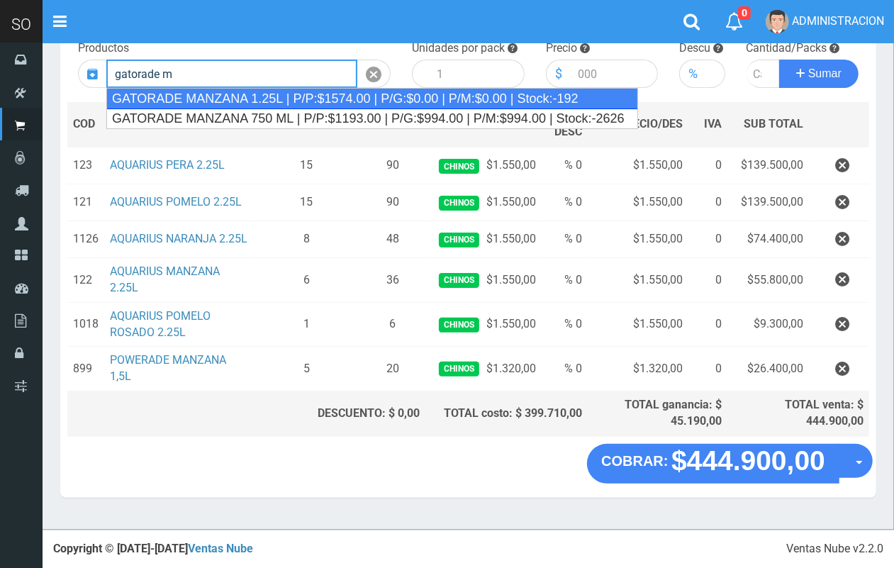
click at [373, 89] on div "GATORADE MANZANA 1.25L | P/P:$1574.00 | P/G:$0.00 | P/M:$0.00 | Stock:-192" at bounding box center [372, 98] width 532 height 21
type input "GATORADE MANZANA 1.25L | P/P:$1574.00 | P/G:$0.00 | P/M:$0.00 | Stock:-192"
type input "6"
type input "1574.00"
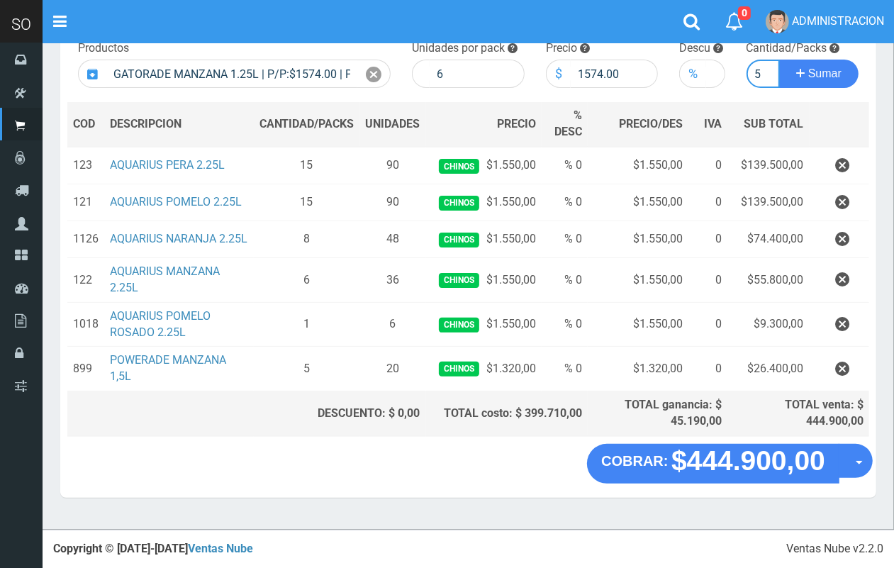
scroll to position [0, 1]
type input "5"
click at [779, 60] on button "Sumar" at bounding box center [818, 74] width 79 height 28
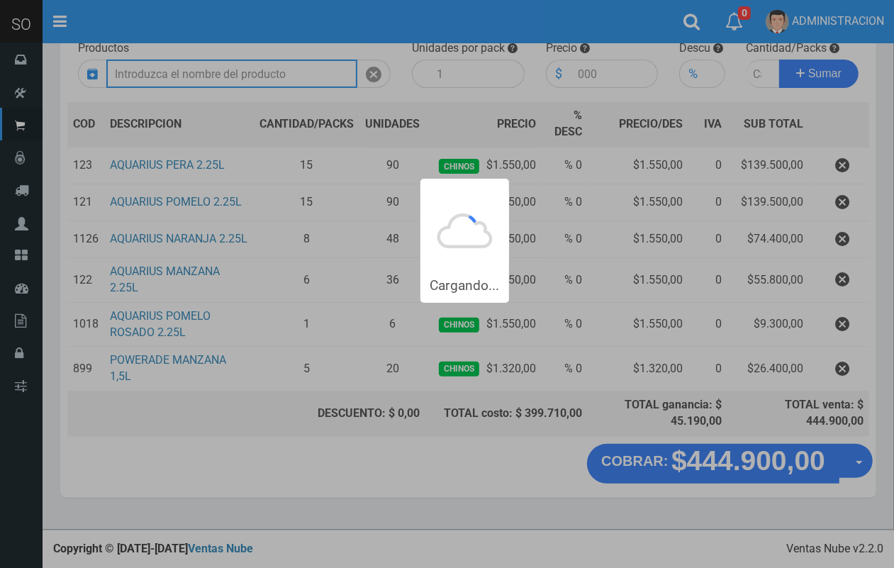
scroll to position [0, 0]
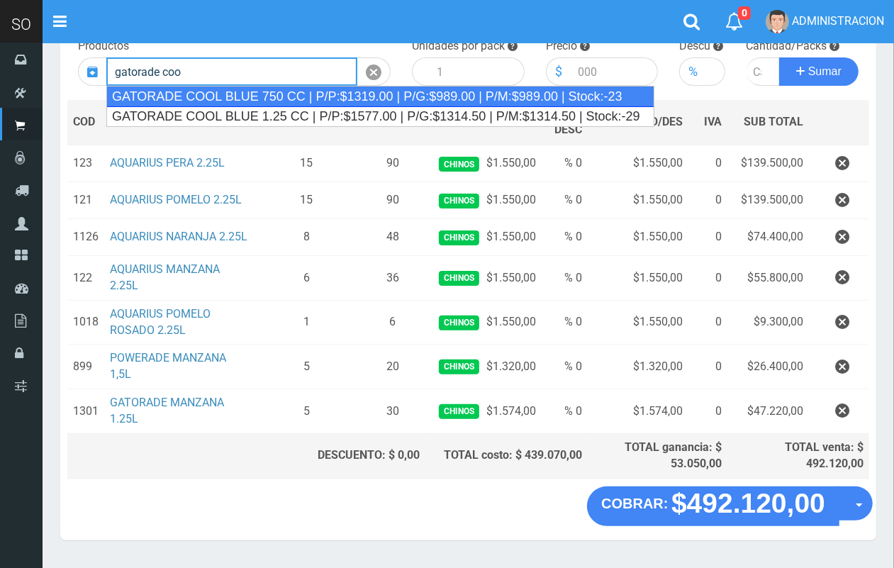
click at [279, 94] on div "GATORADE COOL BLUE 750 CC | P/P:$1319.00 | P/G:$989.00 | P/M:$989.00 | Stock:-23" at bounding box center [380, 96] width 548 height 21
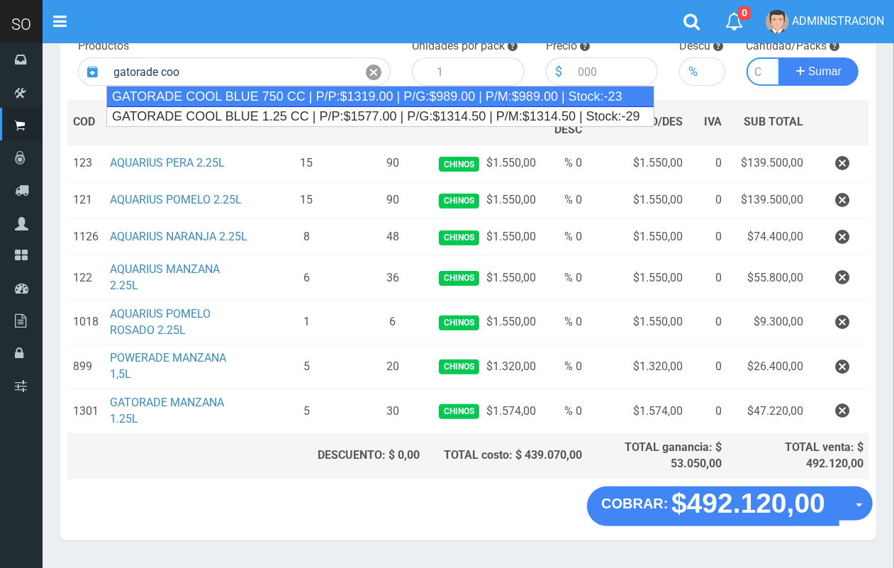
type input "GATORADE COOL BLUE 750 CC | P/P:$1319.00 | P/G:$989.00 | P/M:$989.00 | Stock:-23"
type input "6"
type input "1319.00"
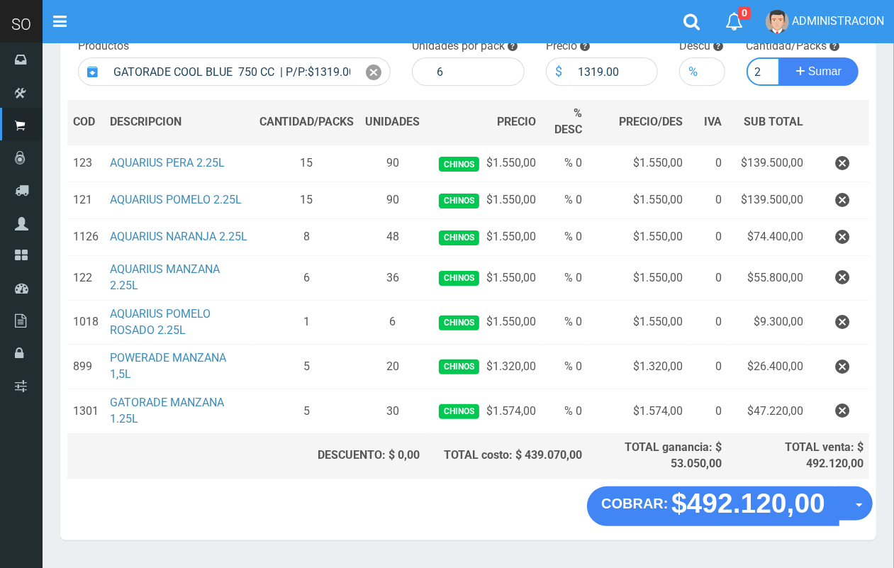
scroll to position [0, 1]
type input "2"
click at [779, 57] on button "Sumar" at bounding box center [818, 71] width 79 height 28
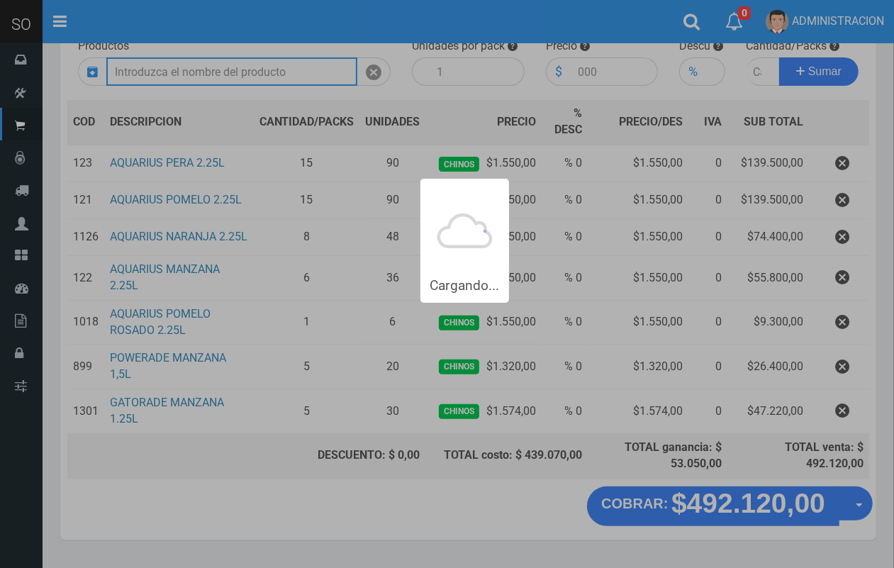
scroll to position [0, 0]
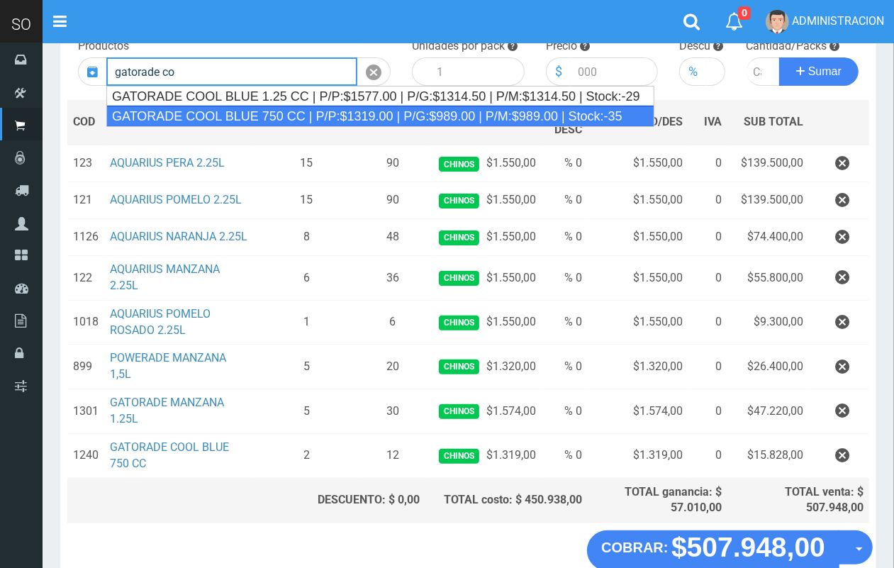
click at [459, 111] on div "GATORADE COOL BLUE 750 CC | P/P:$1319.00 | P/G:$989.00 | P/M:$989.00 | Stock:-35" at bounding box center [380, 116] width 548 height 21
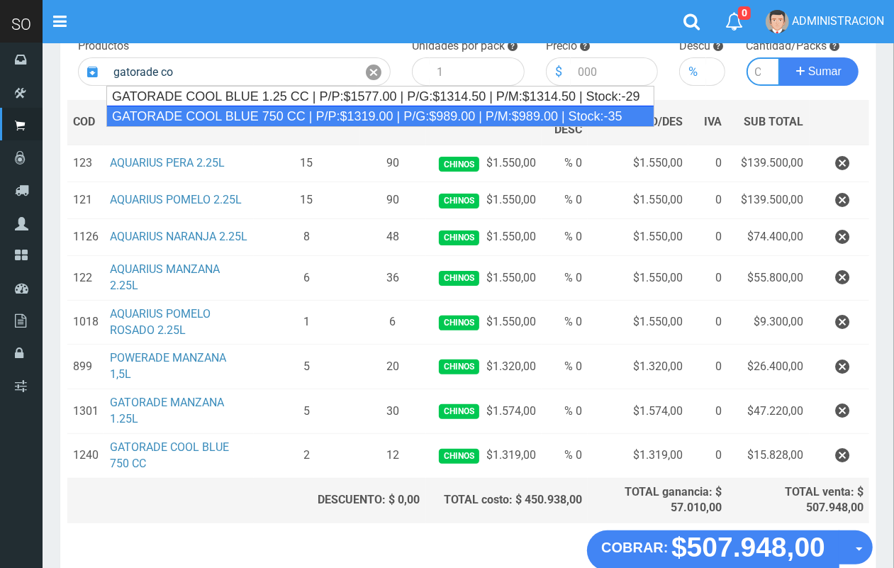
type input "GATORADE COOL BLUE 750 CC | P/P:$1319.00 | P/G:$989.00 | P/M:$989.00 | Stock:-35"
type input "6"
type input "1319.00"
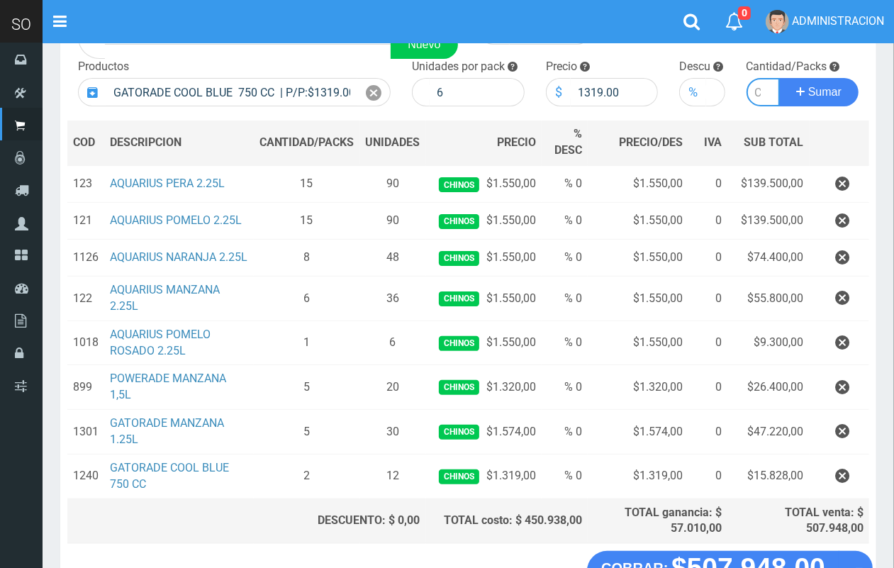
scroll to position [138, 0]
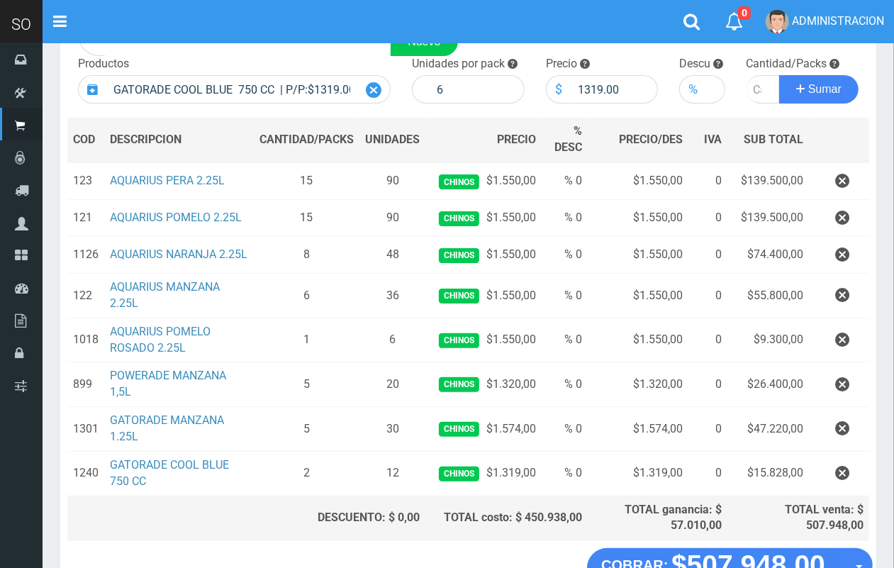
click at [373, 89] on icon at bounding box center [374, 90] width 16 height 21
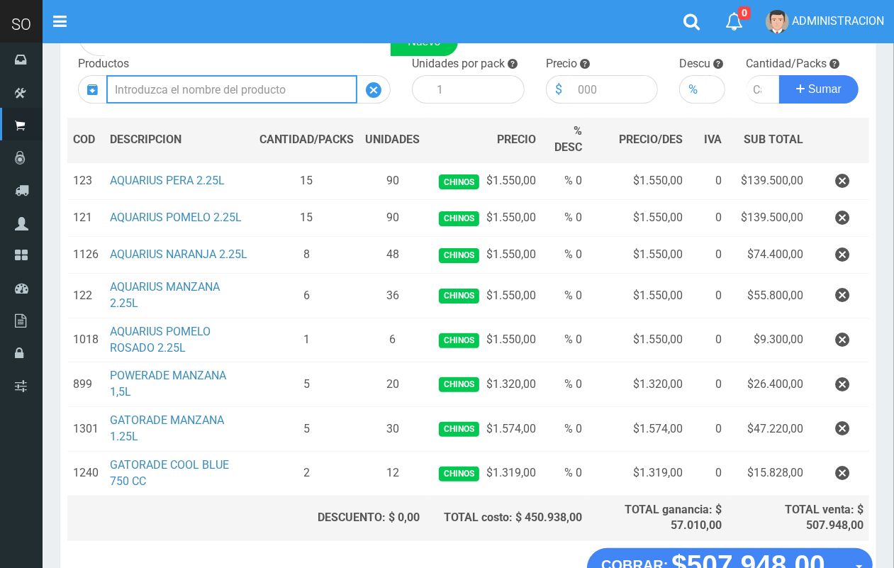
scroll to position [0, 0]
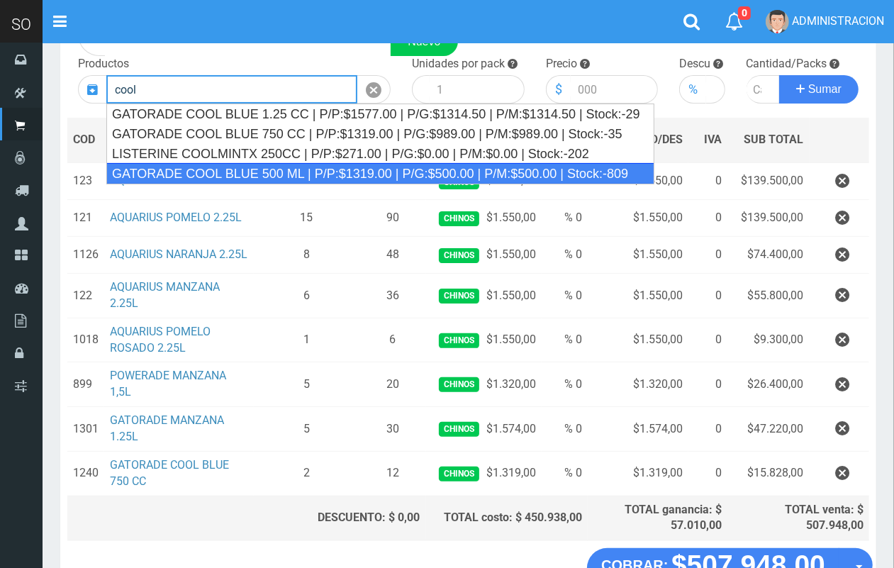
click at [364, 172] on div "GATORADE COOL BLUE 500 ML | P/P:$1319.00 | P/G:$500.00 | P/M:$500.00 | Stock:-8…" at bounding box center [380, 173] width 548 height 21
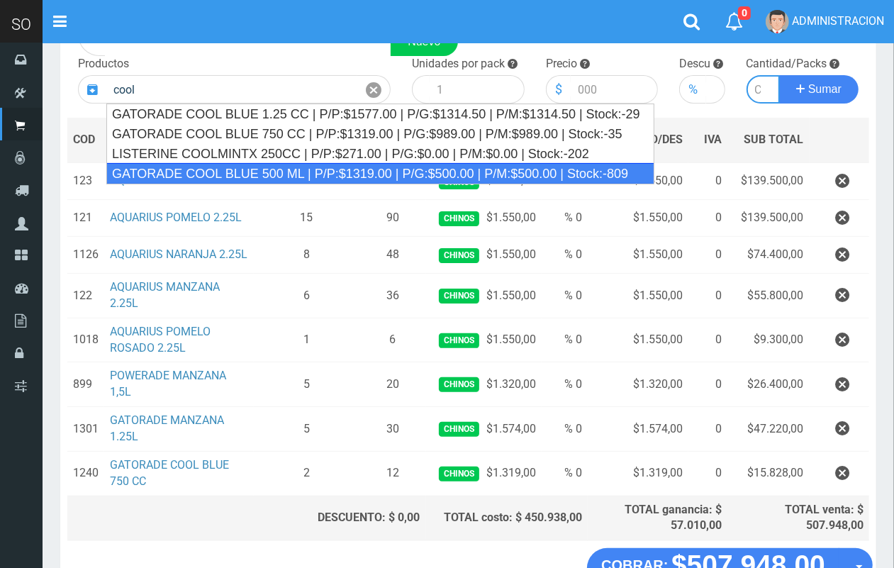
type input "GATORADE COOL BLUE 500 ML | P/P:$1319.00 | P/G:$500.00 | P/M:$500.00 | Stock:-8…"
type input "6"
type input "1319.00"
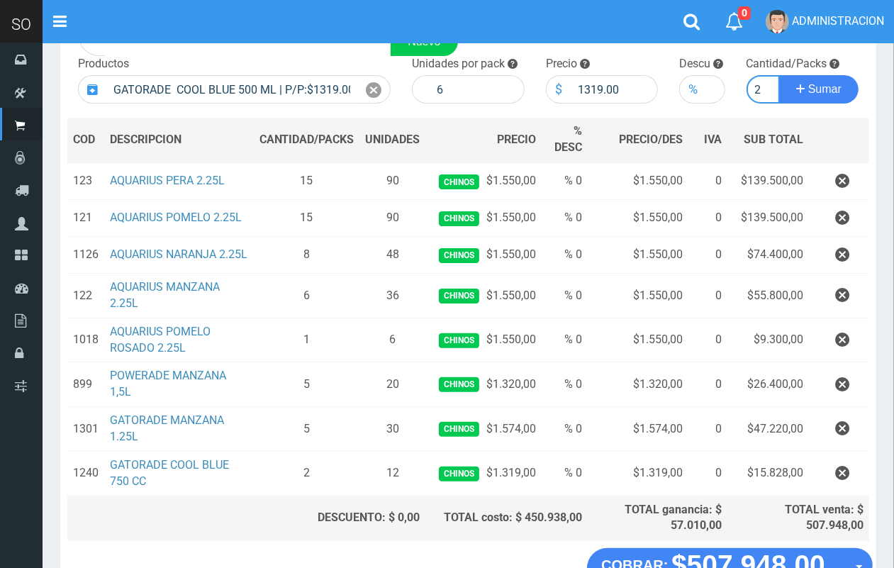
scroll to position [0, 1]
type input "2"
click at [779, 75] on button "Sumar" at bounding box center [818, 89] width 79 height 28
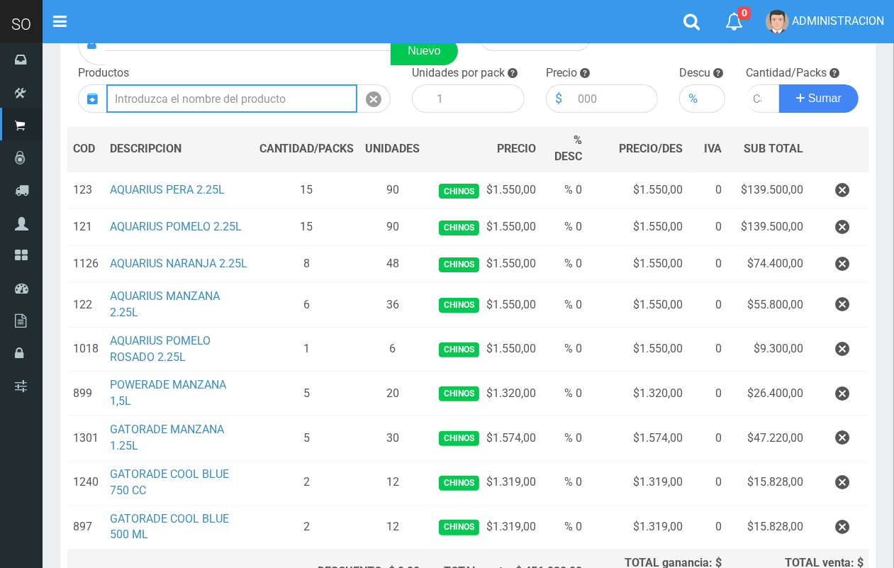
scroll to position [0, 0]
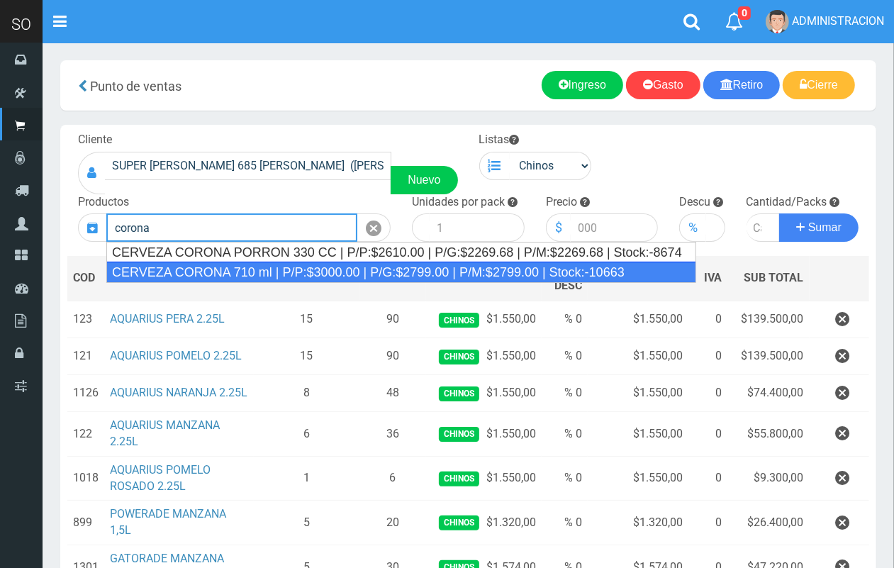
click at [403, 275] on div "CERVEZA CORONA 710 ml | P/P:$3000.00 | P/G:$2799.00 | P/M:$2799.00 | Stock:-106…" at bounding box center [401, 272] width 590 height 21
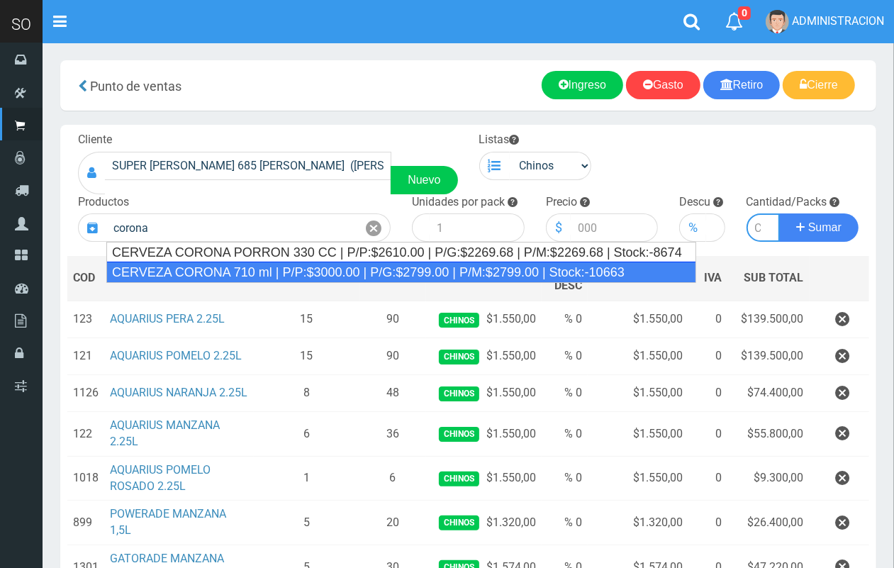
type input "CERVEZA CORONA 710 ml | P/P:$3000.00 | P/G:$2799.00 | P/M:$2799.00 | Stock:-106…"
type input "12"
type input "3000.00"
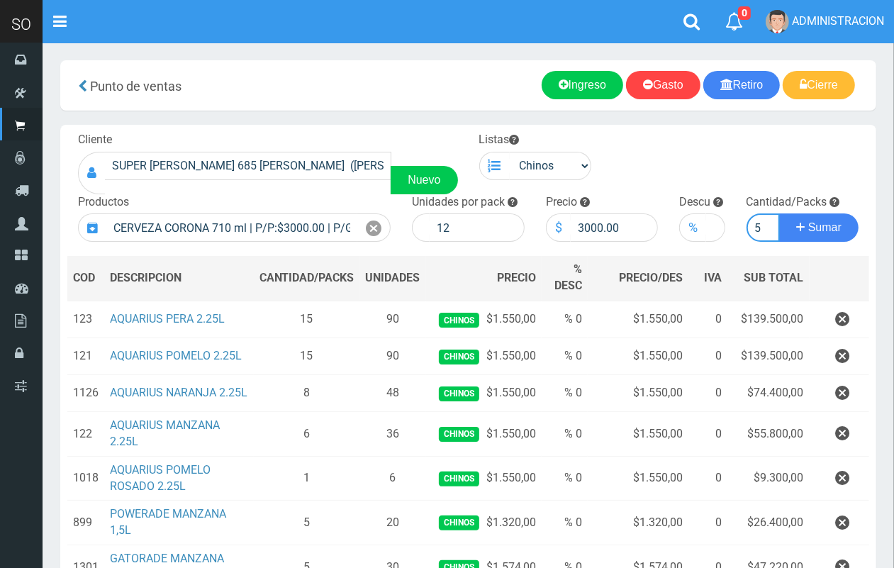
scroll to position [0, 1]
type input "5"
click at [779, 213] on button "Sumar" at bounding box center [818, 227] width 79 height 28
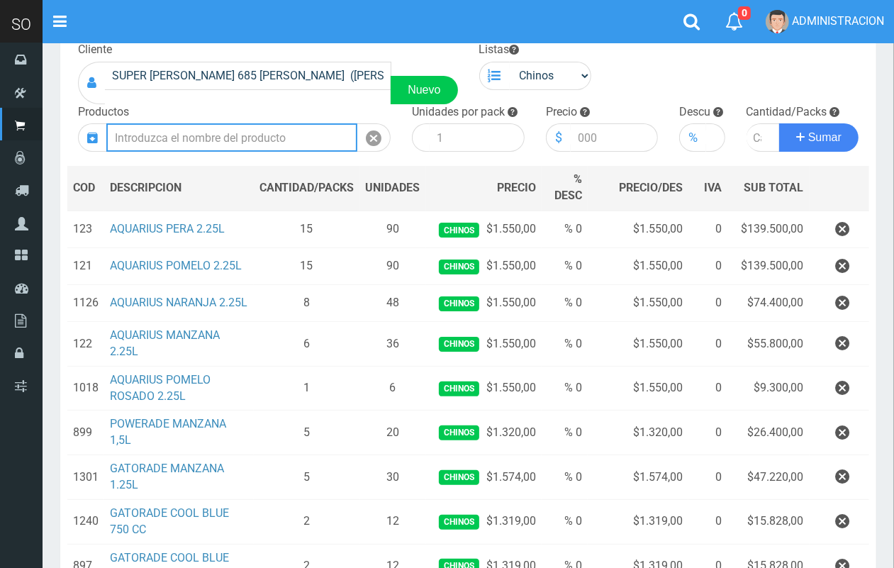
scroll to position [78, 0]
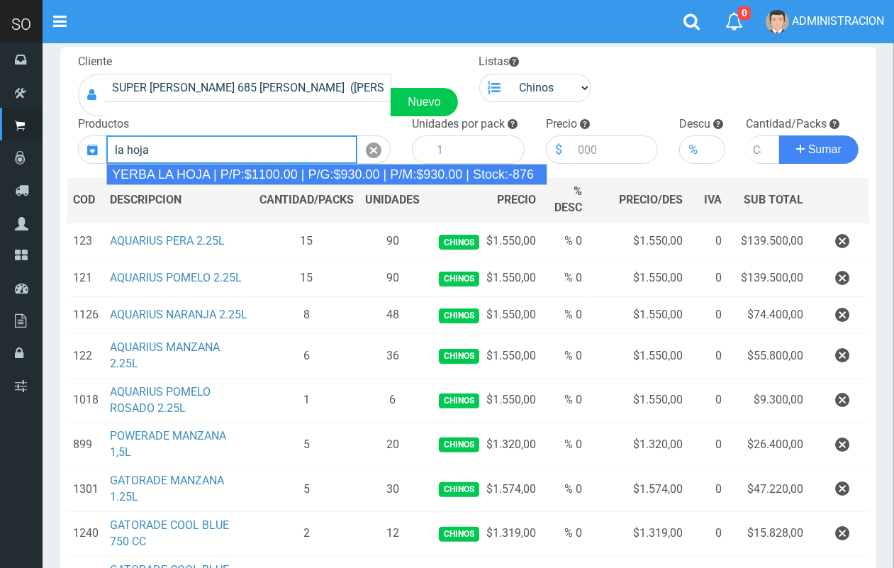
click at [500, 179] on div "YERBA LA HOJA | P/P:$1100.00 | P/G:$930.00 | P/M:$930.00 | Stock:-876" at bounding box center [326, 174] width 441 height 21
type input "YERBA LA HOJA | P/P:$1100.00 | P/G:$930.00 | P/M:$930.00 | Stock:-876"
type input "12"
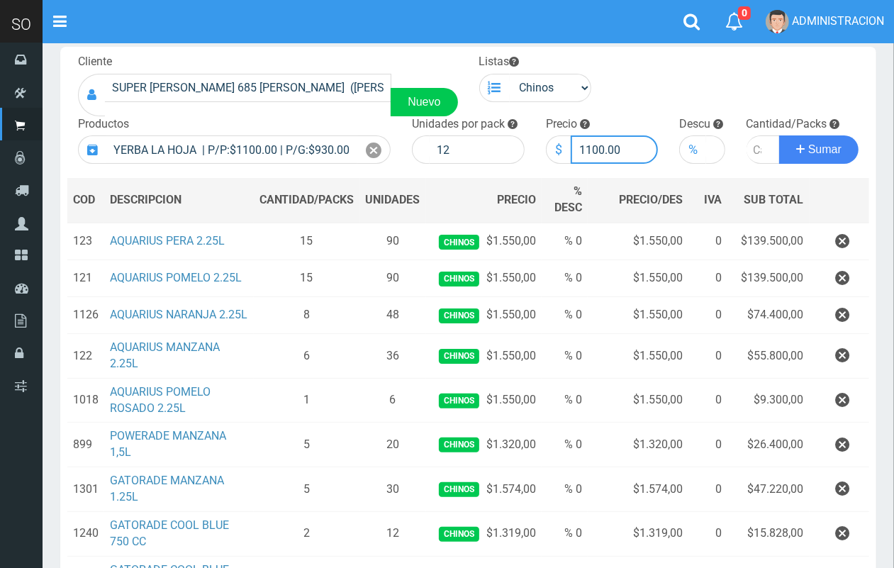
click at [600, 146] on input "1100.00" at bounding box center [614, 149] width 88 height 28
drag, startPoint x: 604, startPoint y: 149, endPoint x: 588, endPoint y: 146, distance: 15.8
click at [583, 144] on input "1100.00" at bounding box center [614, 149] width 88 height 28
click at [587, 142] on input "1950.00" at bounding box center [614, 149] width 88 height 28
type input "950.00"
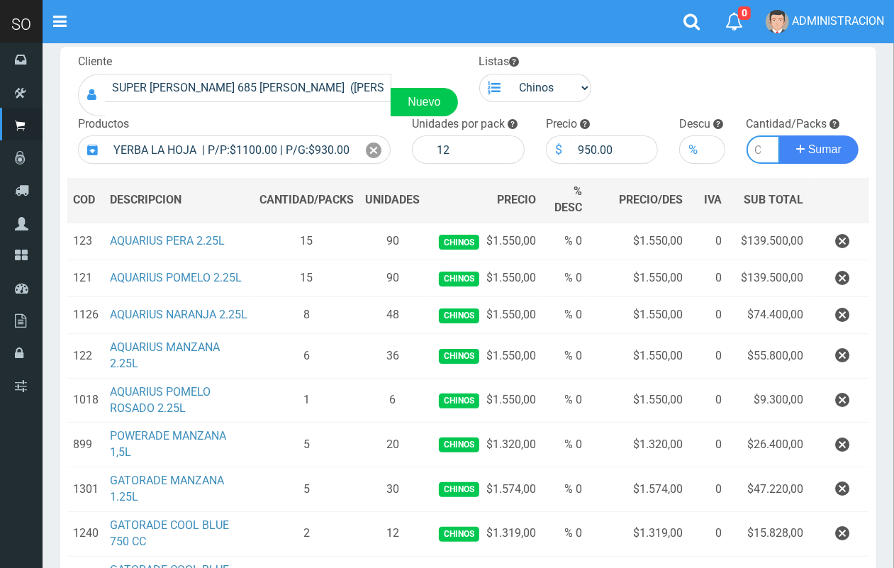
click at [753, 146] on input "number" at bounding box center [763, 149] width 34 height 28
type input "5"
click at [779, 135] on button "Sumar" at bounding box center [818, 149] width 79 height 28
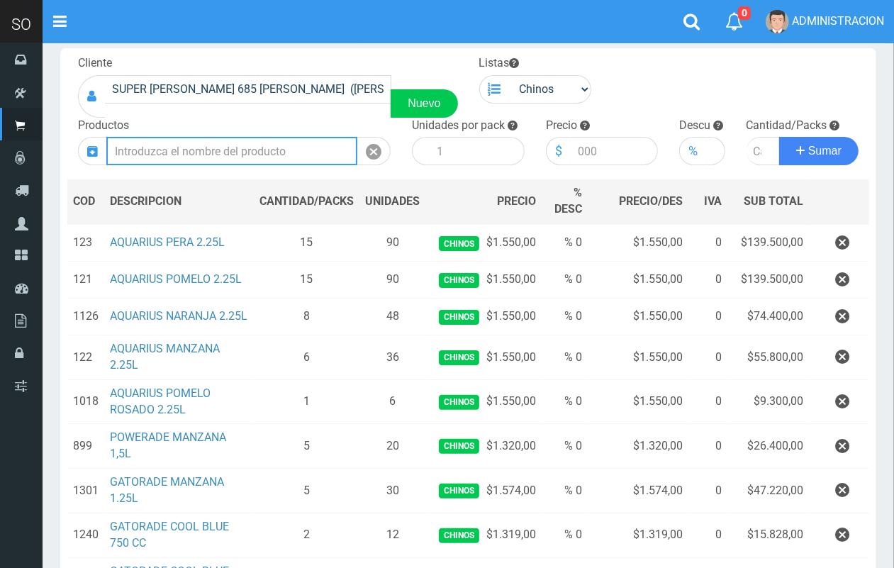
scroll to position [50, 0]
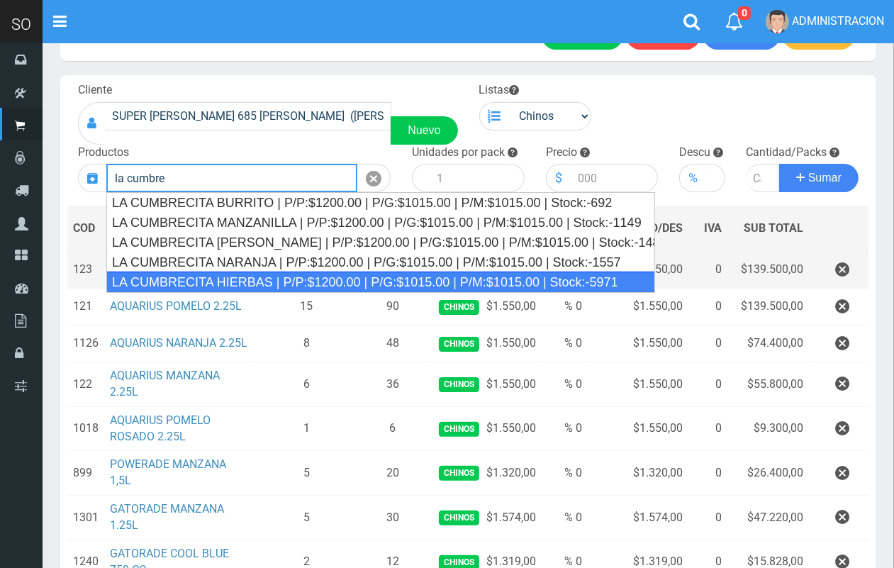
click at [490, 274] on div "LA CUMBRECITA HIERBAS | P/P:$1200.00 | P/G:$1015.00 | P/M:$1015.00 | Stock:-5971" at bounding box center [380, 281] width 549 height 21
type input "LA CUMBRECITA HIERBAS | P/P:$1200.00 | P/G:$1015.00 | P/M:$1015.00 | Stock:-5971"
type input "10"
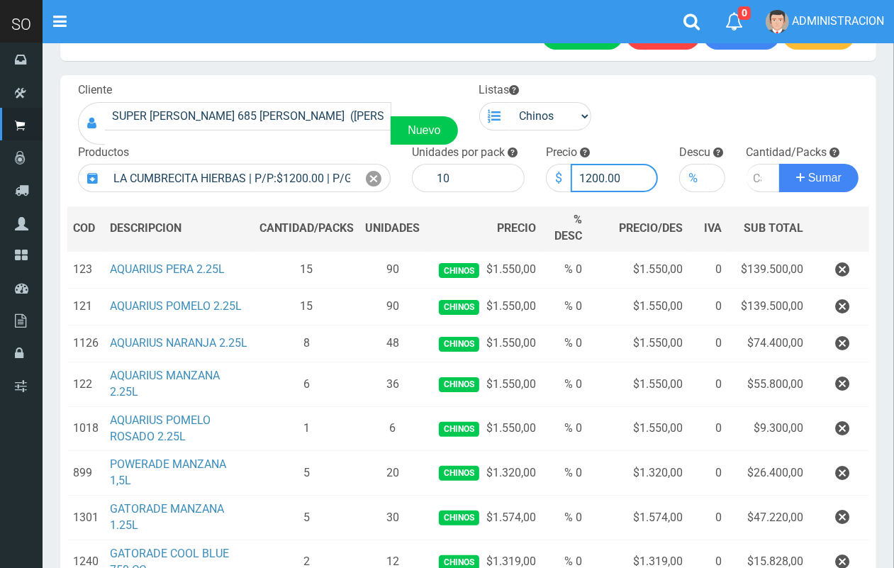
click at [590, 181] on input "1200.00" at bounding box center [614, 178] width 88 height 28
type input "1100.00"
click at [751, 175] on input "number" at bounding box center [763, 178] width 34 height 28
click at [779, 164] on button "Sumar" at bounding box center [818, 178] width 79 height 28
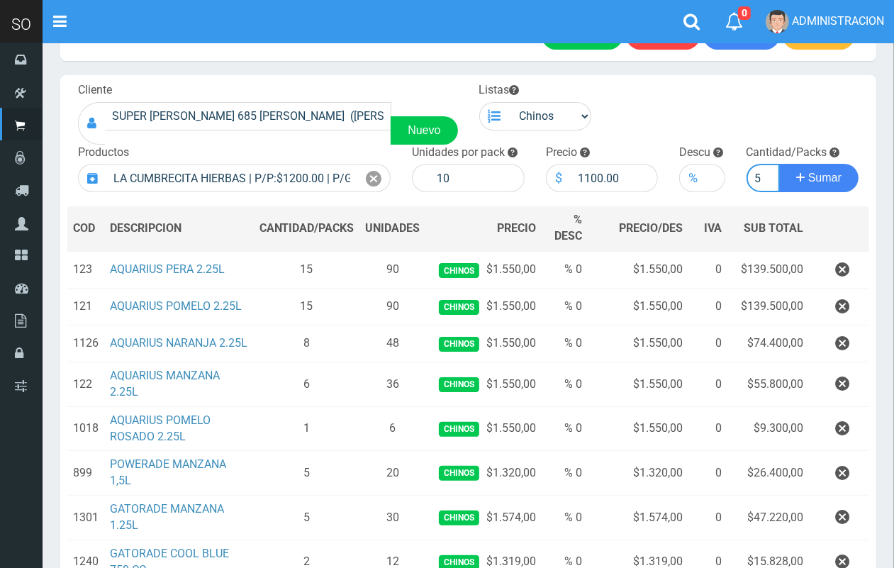
type input "5"
click at [779, 164] on button "Sumar" at bounding box center [818, 178] width 79 height 28
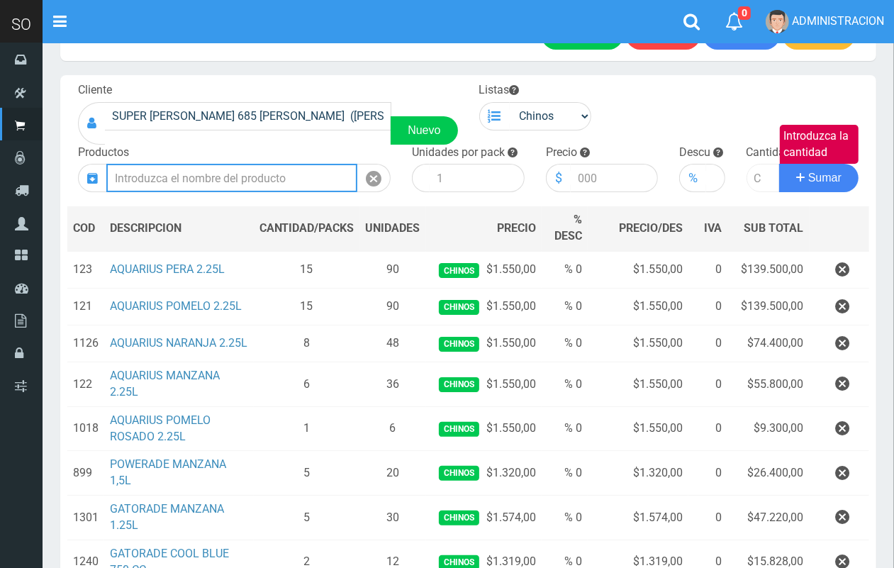
scroll to position [0, 0]
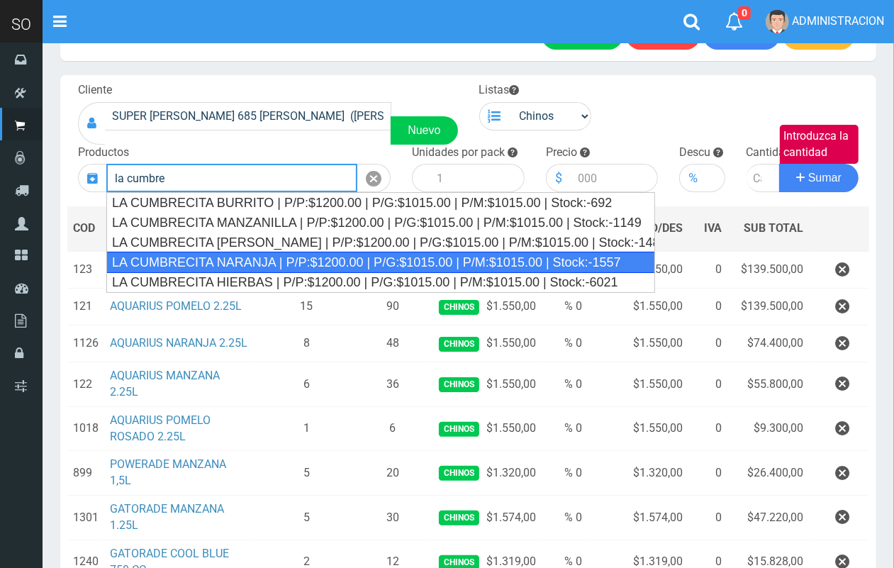
drag, startPoint x: 528, startPoint y: 256, endPoint x: 551, endPoint y: 206, distance: 55.5
click at [527, 256] on div "LA CUMBRECITA NARANJA | P/P:$1200.00 | P/G:$1015.00 | P/M:$1015.00 | Stock:-1557" at bounding box center [380, 262] width 549 height 21
type input "LA CUMBRECITA NARANJA | P/P:$1200.00 | P/G:$1015.00 | P/M:$1015.00 | Stock:-1557"
type input "10"
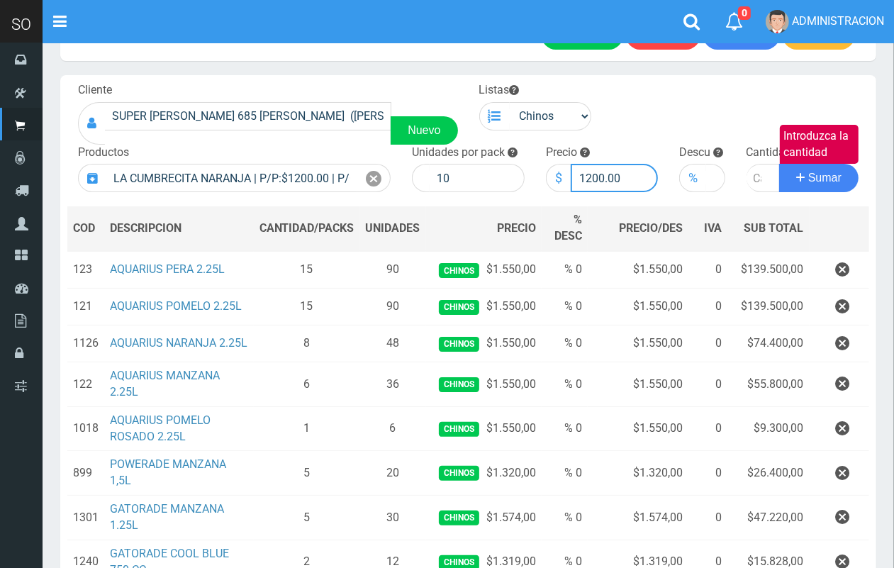
click at [593, 175] on input "1200.00" at bounding box center [614, 178] width 88 height 28
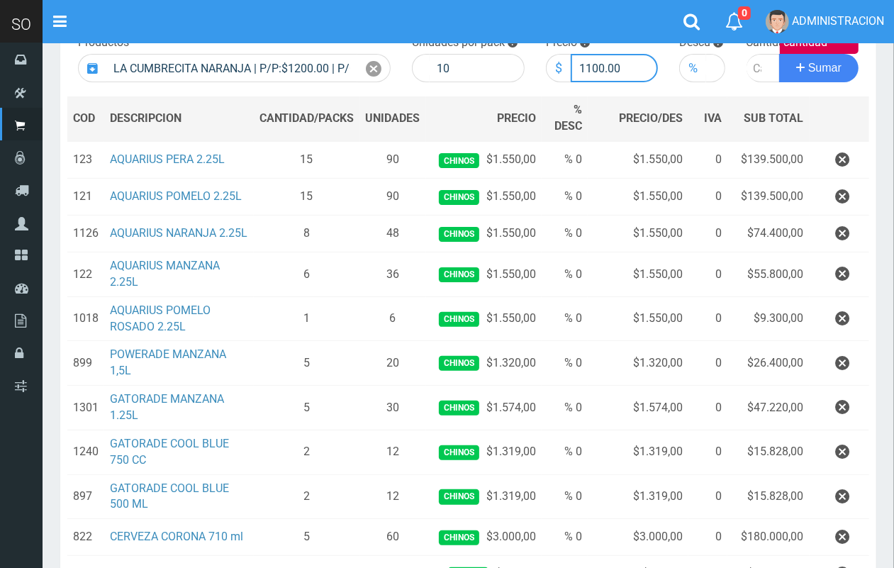
scroll to position [137, 0]
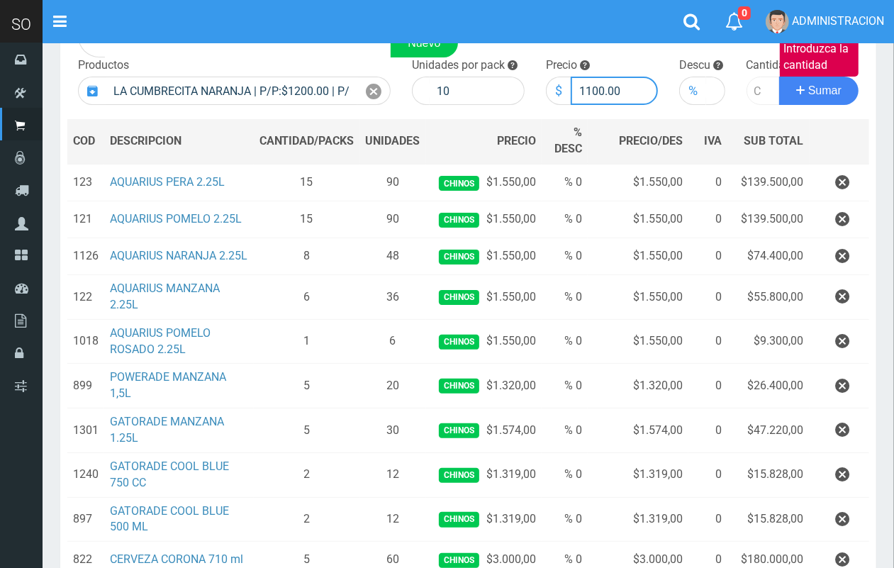
type input "1100.00"
click at [748, 94] on input "Introduzca la cantidad" at bounding box center [763, 91] width 34 height 28
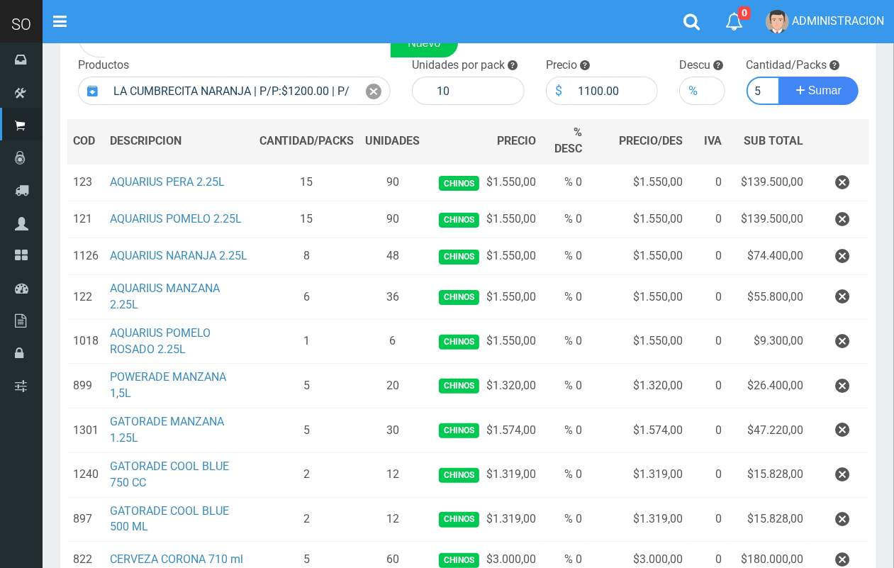
type input "5"
click at [779, 77] on button "Sumar" at bounding box center [818, 91] width 79 height 28
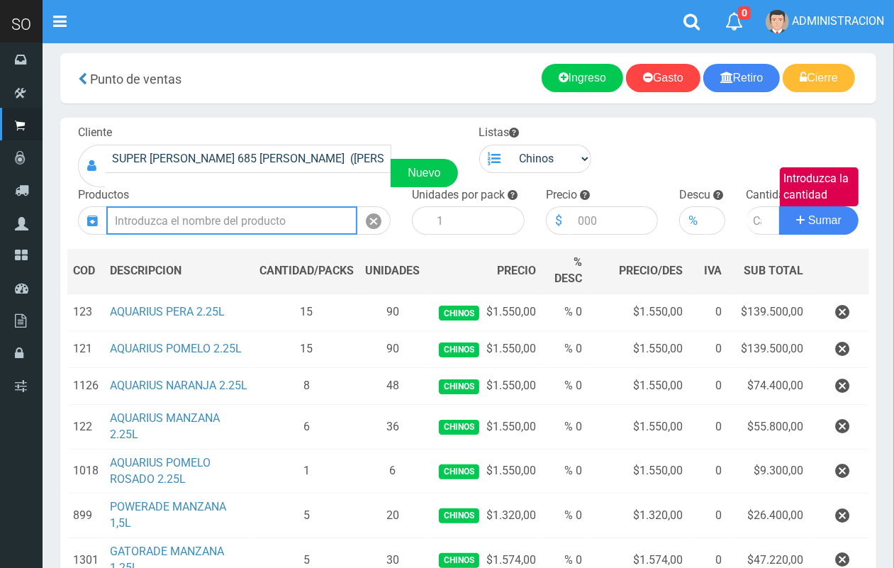
scroll to position [0, 0]
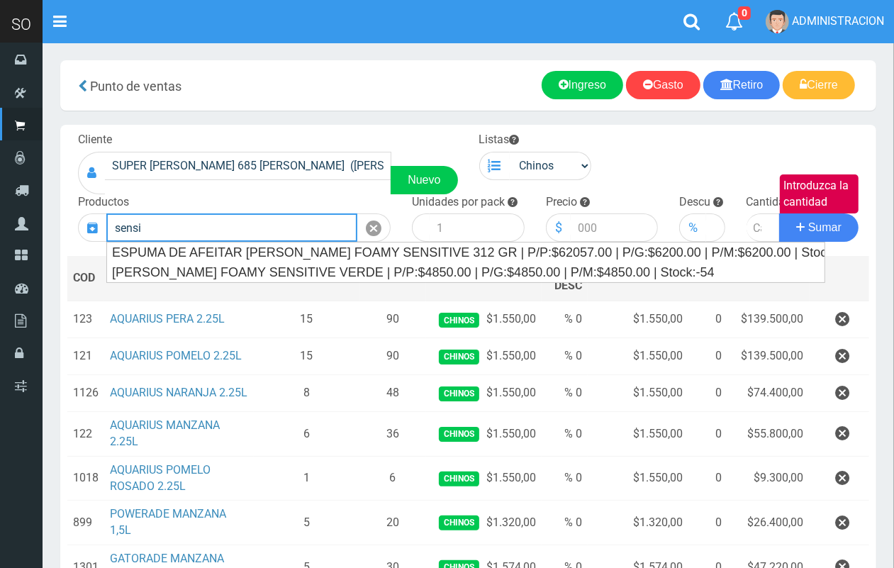
drag, startPoint x: 104, startPoint y: 206, endPoint x: 92, endPoint y: 202, distance: 12.6
click at [92, 202] on div "Productos sensi" at bounding box center [234, 218] width 334 height 48
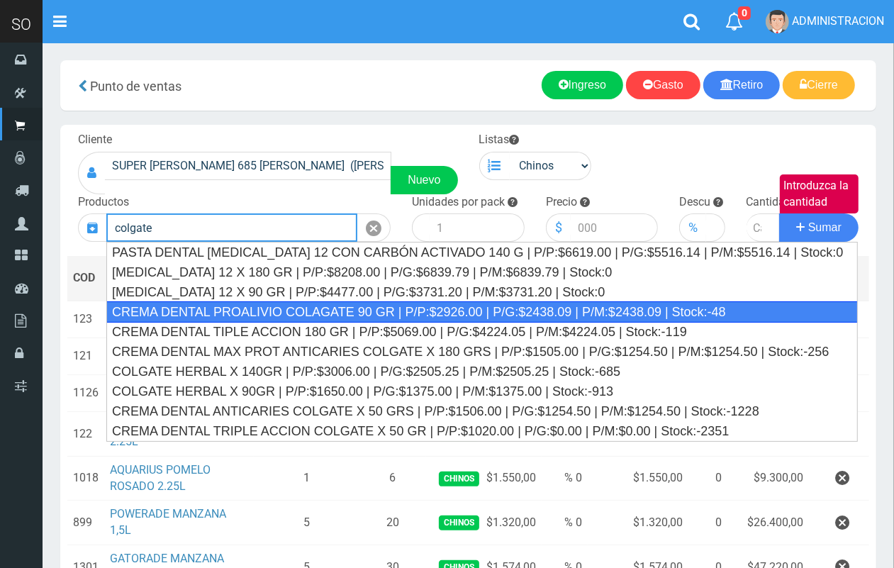
click at [315, 319] on div "CREMA DENTAL PROALIVIO COLAGATE 90 GR | P/P:$2926.00 | P/G:$2438.09 | P/M:$2438…" at bounding box center [481, 311] width 751 height 21
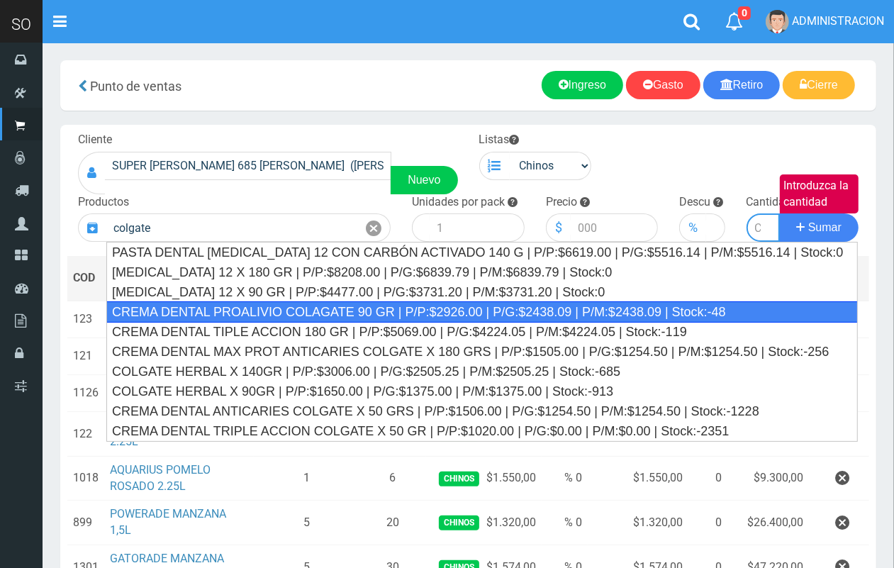
type input "CREMA DENTAL PROALIVIO COLAGATE 90 GR | P/P:$2926.00 | P/G:$2438.09 | P/M:$2438…"
type input "12"
type input "2926.00"
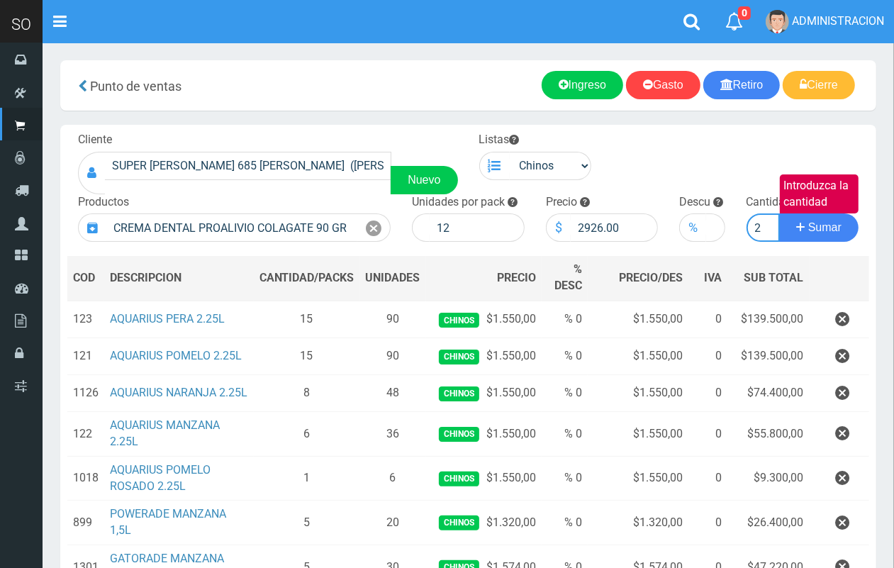
scroll to position [0, 1]
type input "2"
click at [779, 213] on button "Sumar" at bounding box center [818, 227] width 79 height 28
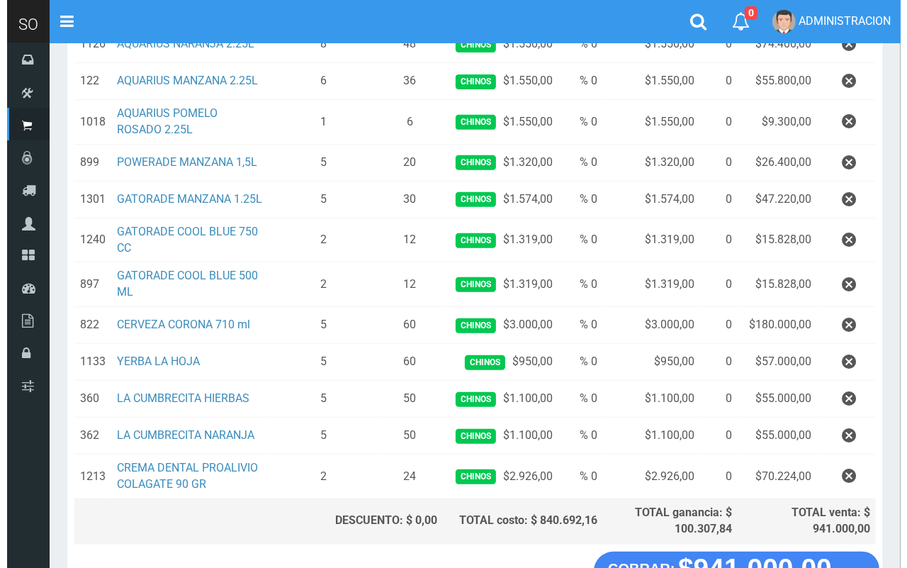
scroll to position [451, 0]
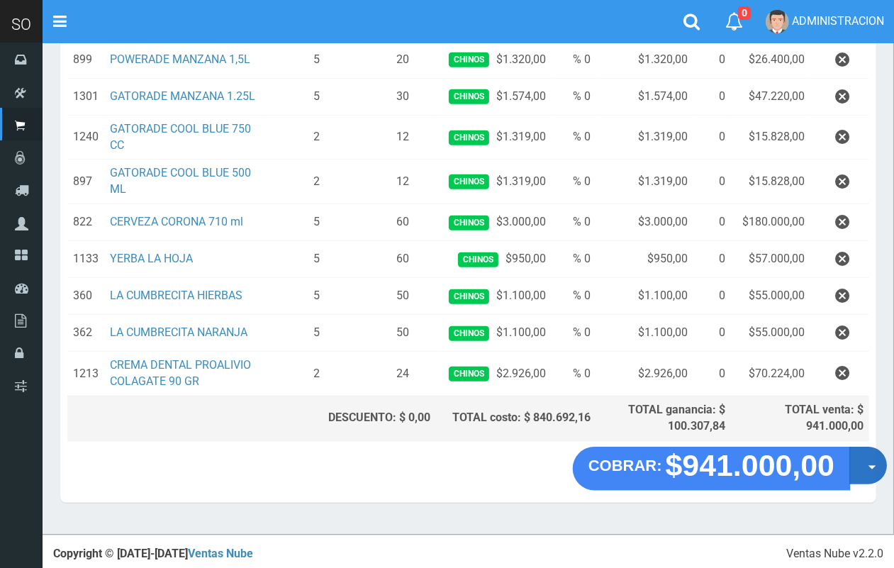
click at [869, 464] on button "Opciones" at bounding box center [868, 465] width 38 height 38
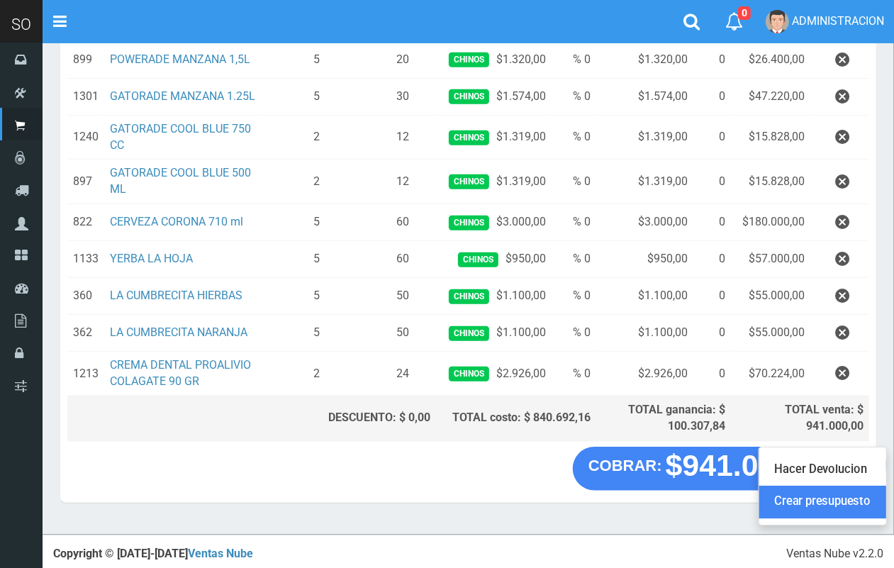
click at [843, 508] on link "Crear presupuesto" at bounding box center [822, 501] width 127 height 33
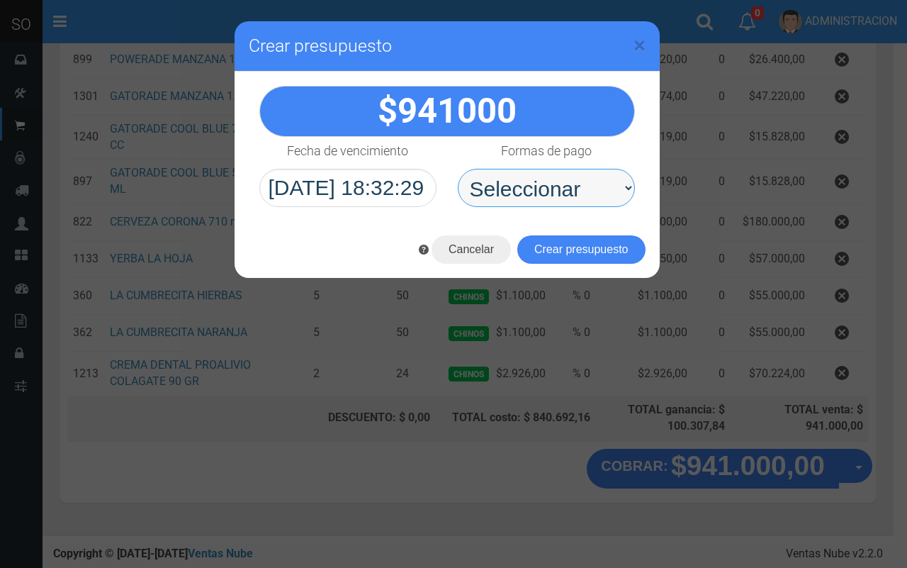
drag, startPoint x: 592, startPoint y: 186, endPoint x: 588, endPoint y: 202, distance: 16.7
click at [592, 186] on select "Seleccionar Efectivo Tarjeta de Crédito Depósito Débito" at bounding box center [546, 188] width 177 height 38
select select "Efectivo"
click at [458, 169] on select "Seleccionar Efectivo Tarjeta de Crédito Depósito Débito" at bounding box center [546, 188] width 177 height 38
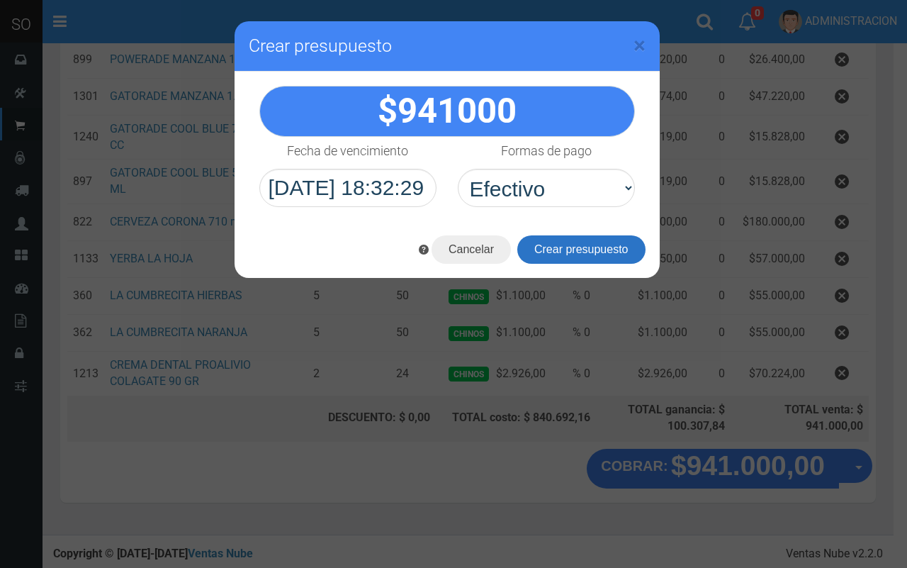
click at [593, 247] on button "Crear presupuesto" at bounding box center [581, 249] width 128 height 28
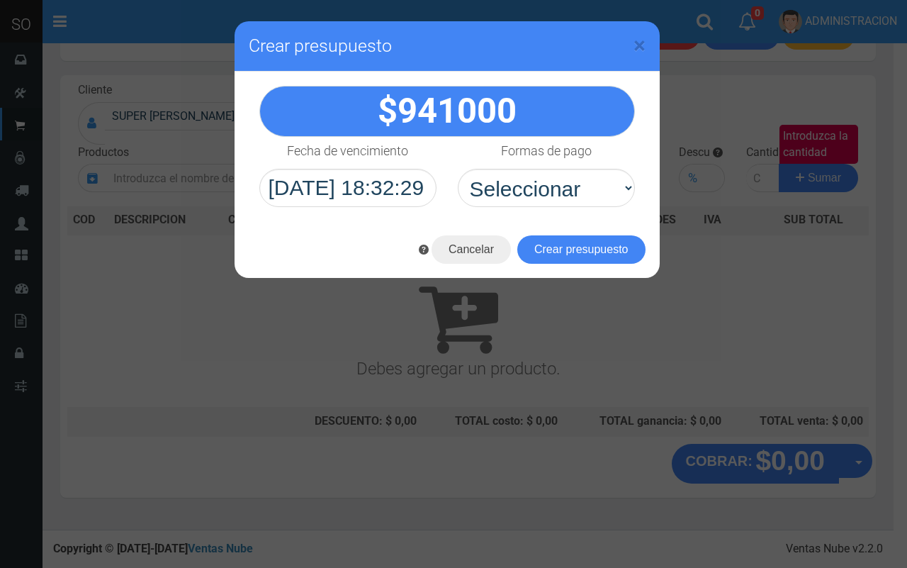
scroll to position [0, 0]
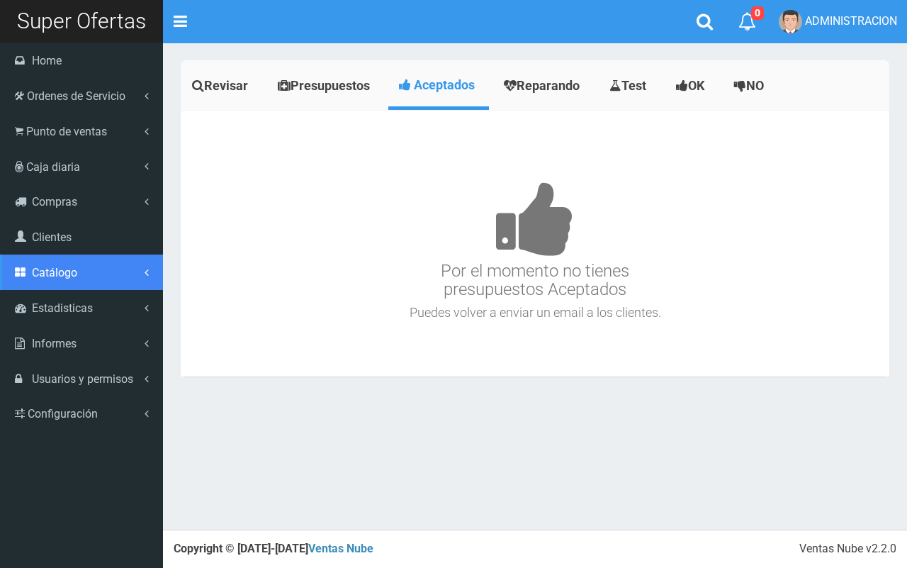
click at [62, 284] on link "Catálogo" at bounding box center [81, 271] width 163 height 35
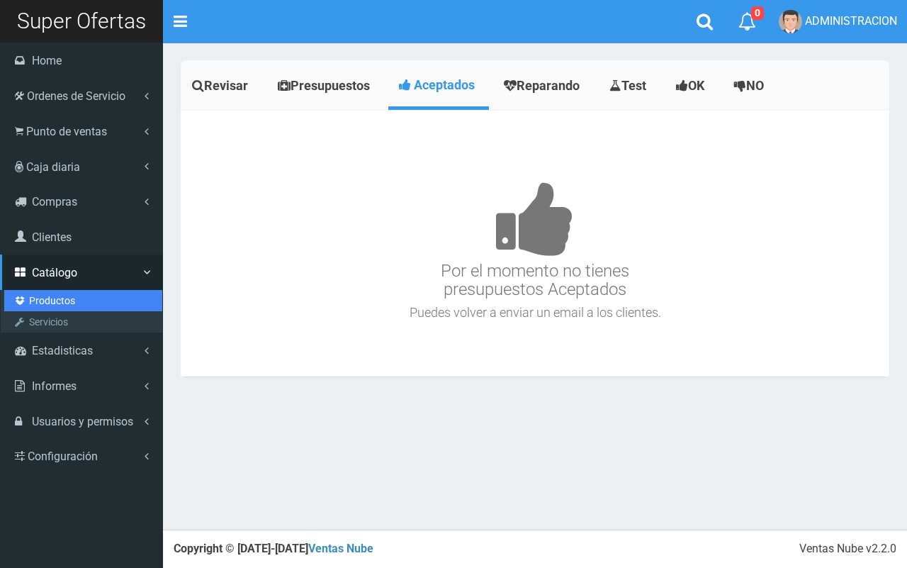
click at [62, 307] on link "Productos" at bounding box center [83, 300] width 158 height 21
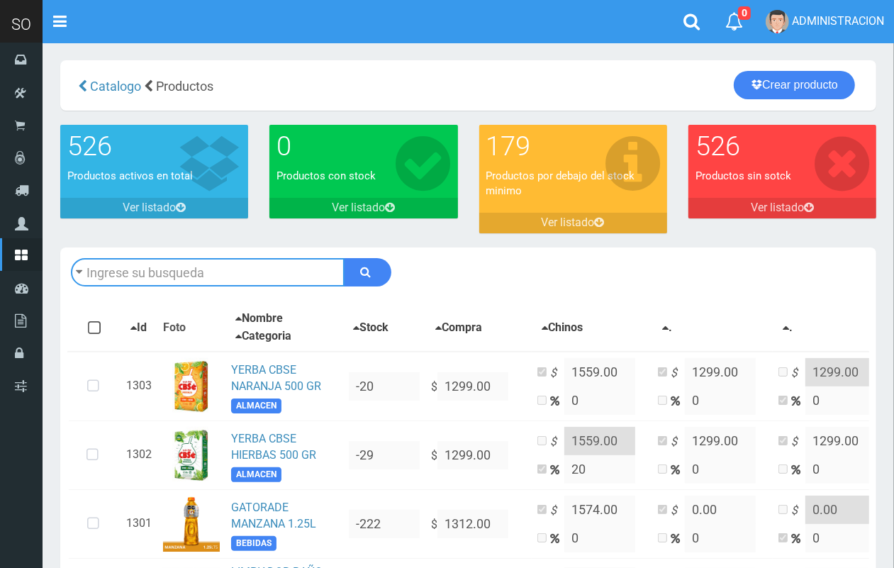
click at [202, 280] on input "text" at bounding box center [208, 272] width 274 height 28
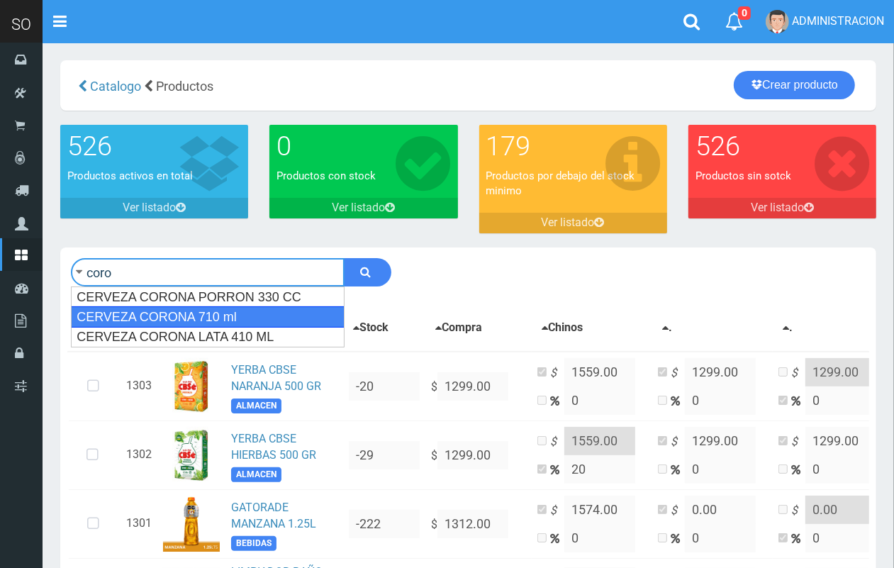
click at [204, 316] on div "CERVEZA CORONA 710 ml" at bounding box center [208, 316] width 274 height 21
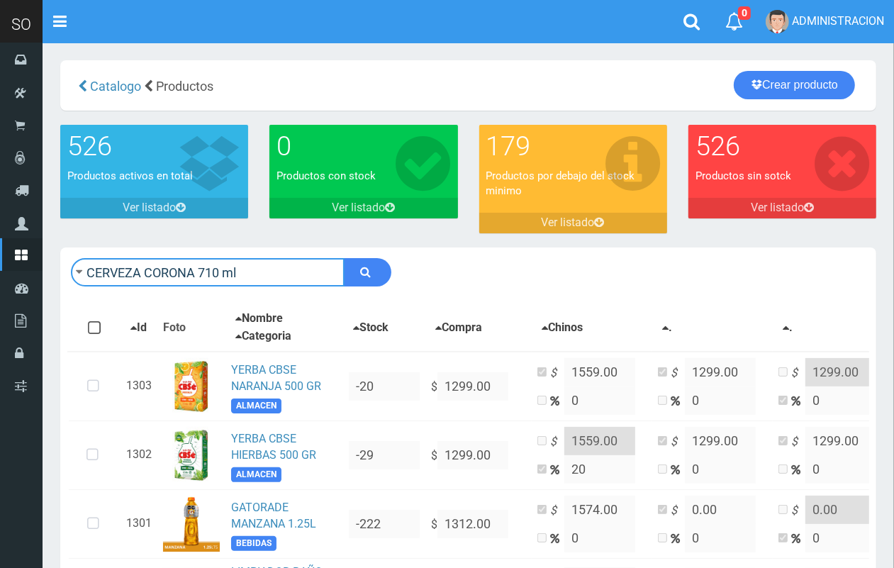
type input "CERVEZA CORONA 710 ml"
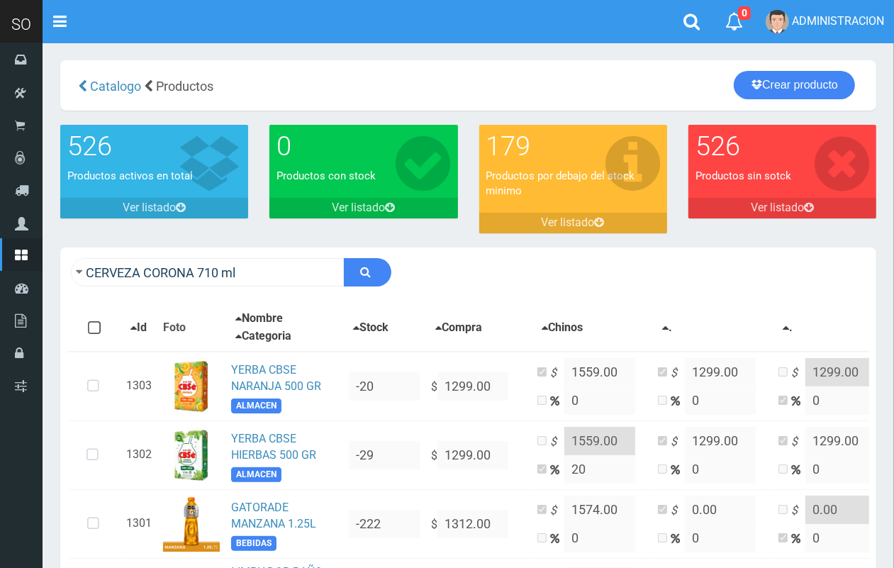
drag, startPoint x: 406, startPoint y: 255, endPoint x: 390, endPoint y: 257, distance: 15.7
click at [403, 257] on div "CERVEZA CORONA 710 ml Descargar PDF Guardar cambios 150" at bounding box center [468, 272] width 816 height 50
click at [372, 263] on button "submit" at bounding box center [367, 272] width 47 height 28
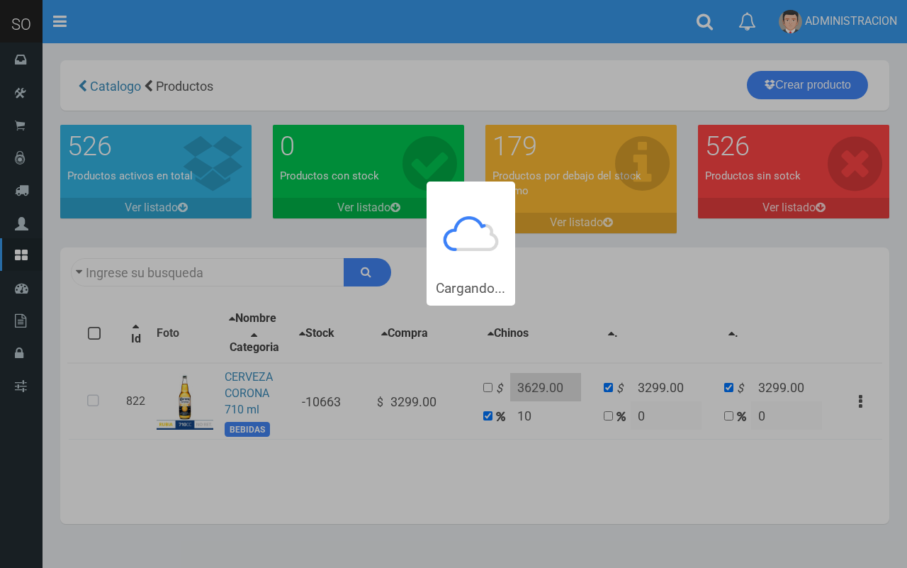
type input "CERVEZA CORONA+710+ml"
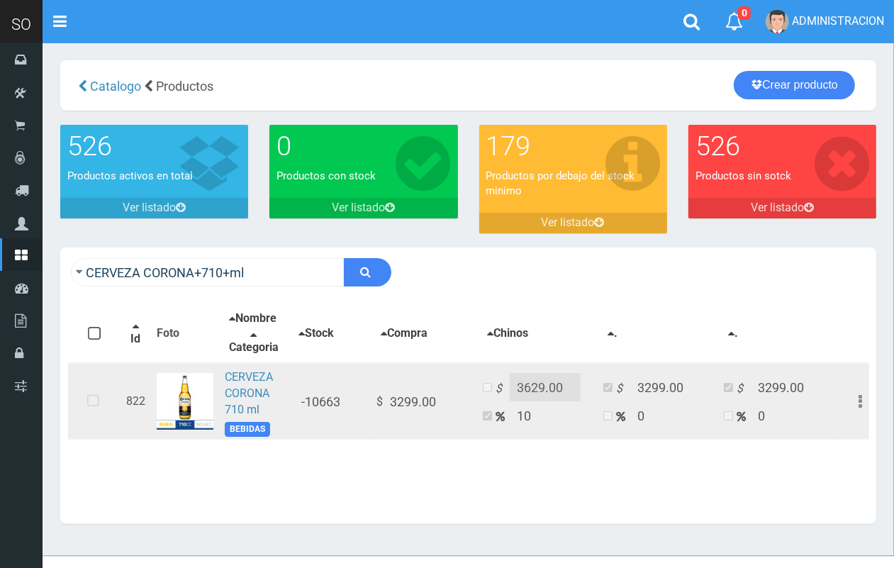
click at [93, 413] on icon at bounding box center [93, 401] width 38 height 47
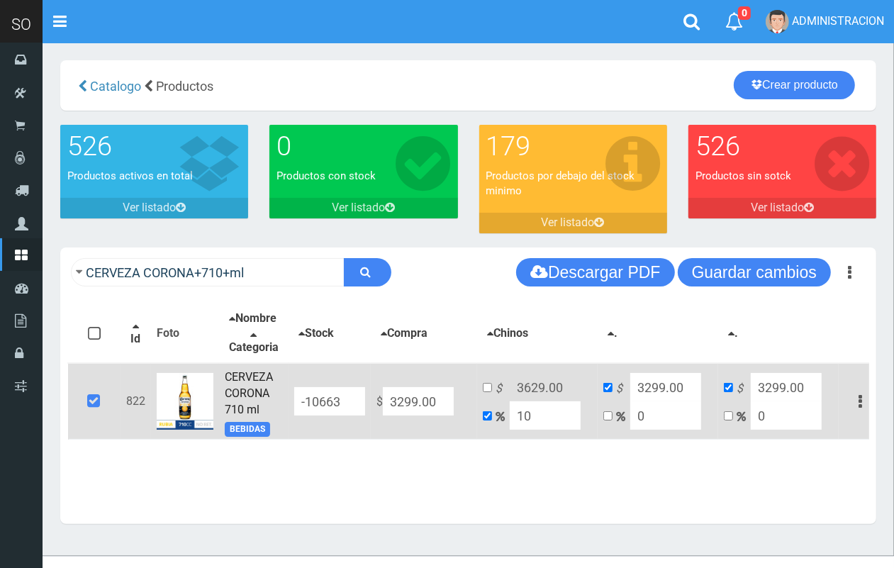
drag, startPoint x: 434, startPoint y: 409, endPoint x: 376, endPoint y: 409, distance: 57.4
click at [376, 409] on td "$ 3299.00" at bounding box center [424, 401] width 106 height 77
type input "2"
type input "2.2"
type input "2"
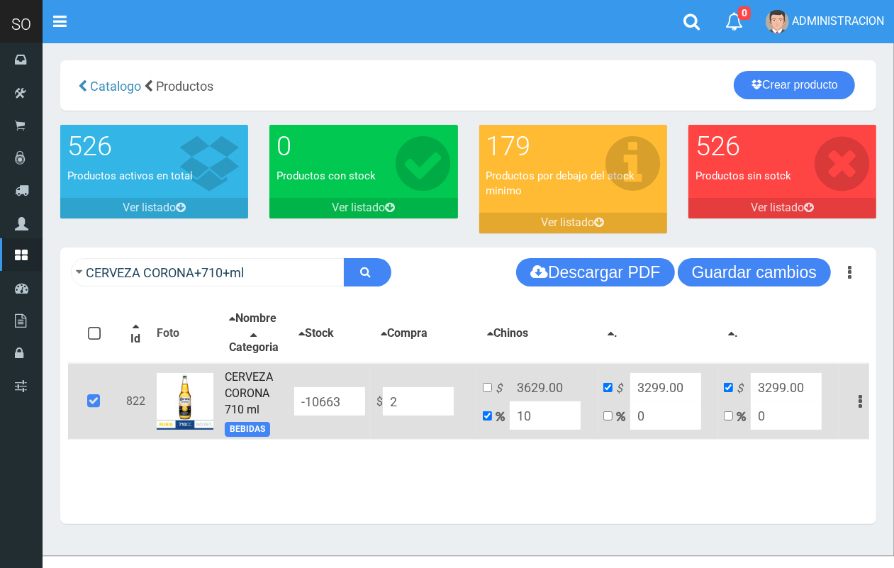
type input "2"
type input "27"
type input "29.7"
type input "27"
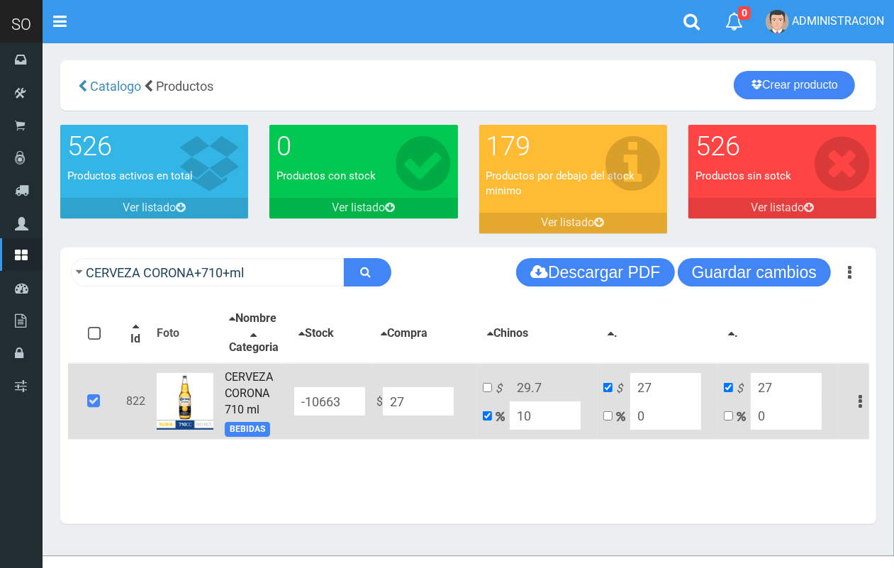
type input "279"
type input "306.9"
type input "279"
type input "2799"
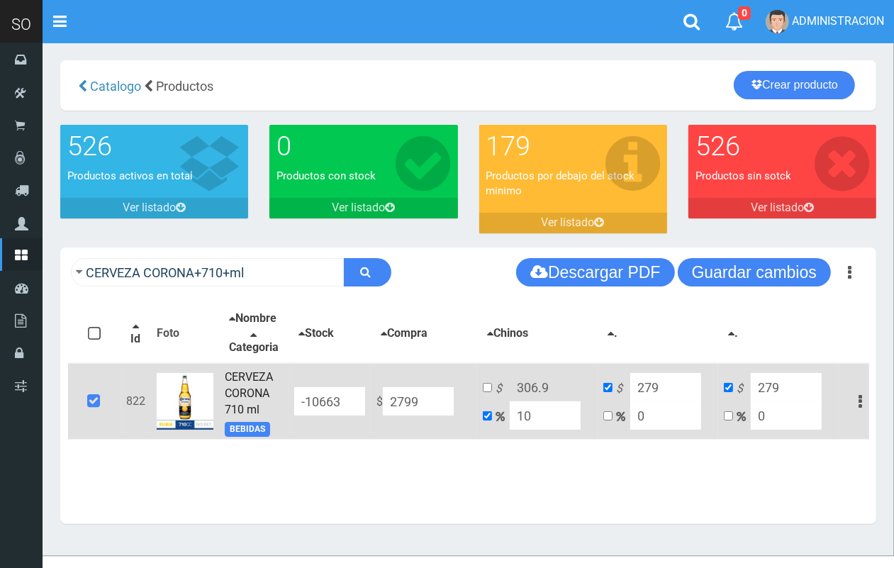
type input "3078.9"
type input "2799"
type input "2799.00"
drag, startPoint x: 546, startPoint y: 422, endPoint x: 490, endPoint y: 427, distance: 56.2
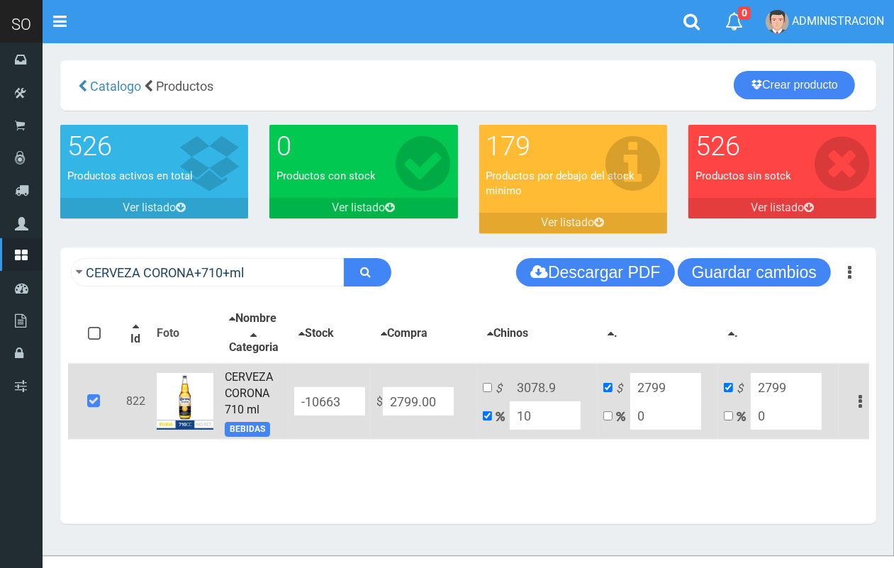
click at [490, 427] on td "$ 3078.9 10" at bounding box center [537, 401] width 120 height 77
type input "2"
type input "2854.98"
type input "20"
type input "3358.8"
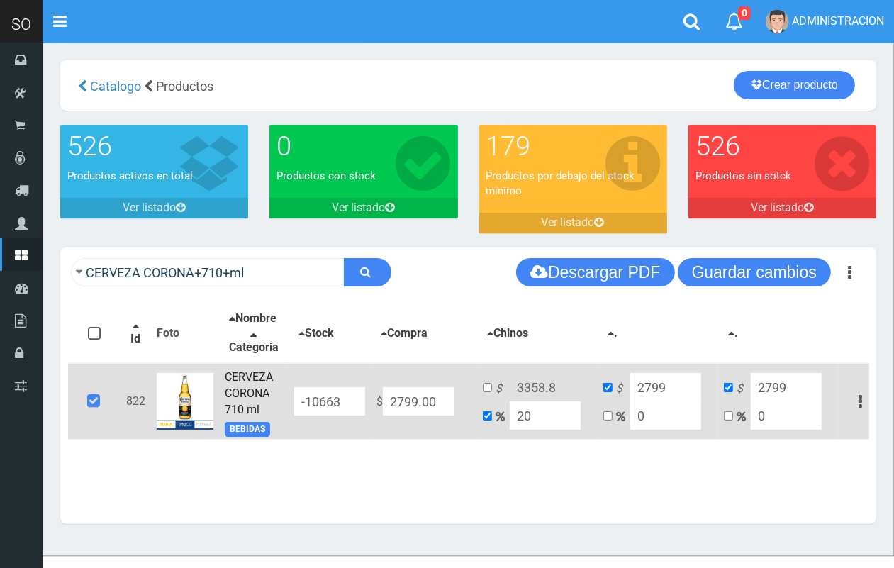
drag, startPoint x: 519, startPoint y: 434, endPoint x: 491, endPoint y: 433, distance: 27.6
click at [496, 434] on td "$ 3358.8 20" at bounding box center [537, 401] width 120 height 77
type input "1"
type input "2826.99"
type input "10"
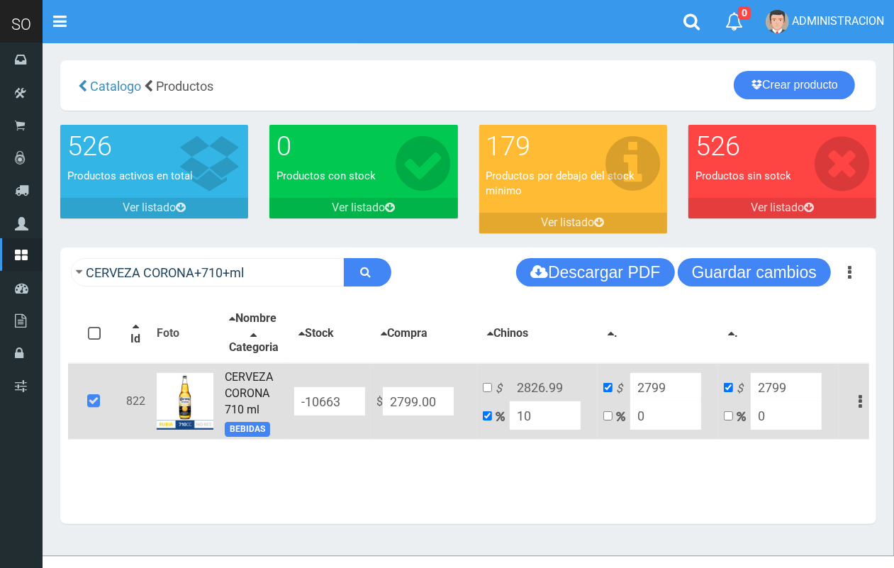
type input "3078.9"
drag, startPoint x: 536, startPoint y: 424, endPoint x: 512, endPoint y: 422, distance: 23.4
click at [514, 422] on input "10" at bounding box center [545, 415] width 71 height 28
type input "9"
type input "3050.91"
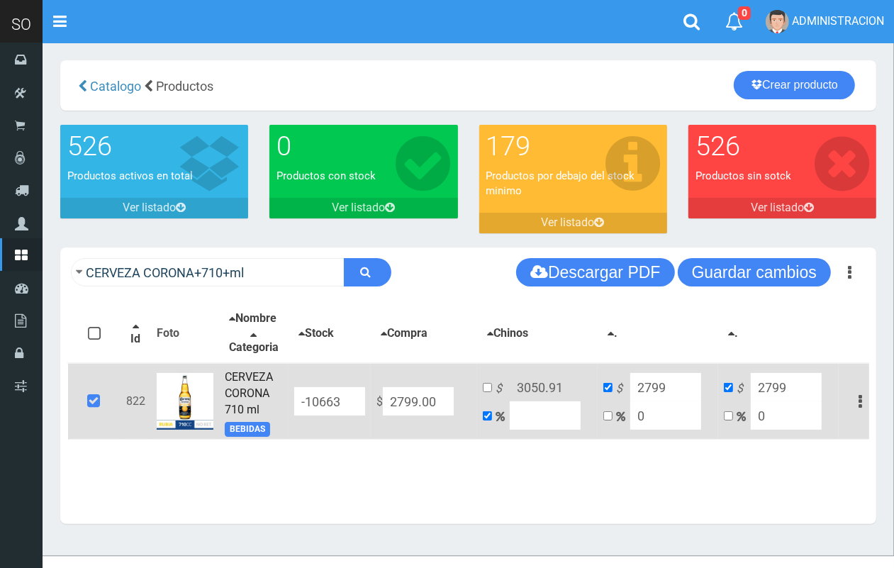
type input "2799"
type input "8"
type input "3022.92"
type input "2799"
type input "7"
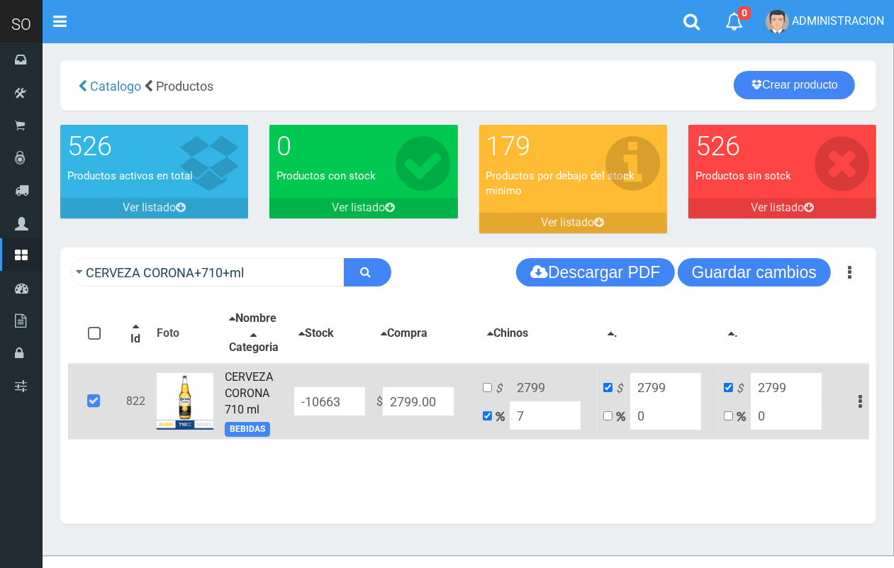
type input "2994.93"
type input "2799"
type input "8"
type input "3022.92"
type input "8.5"
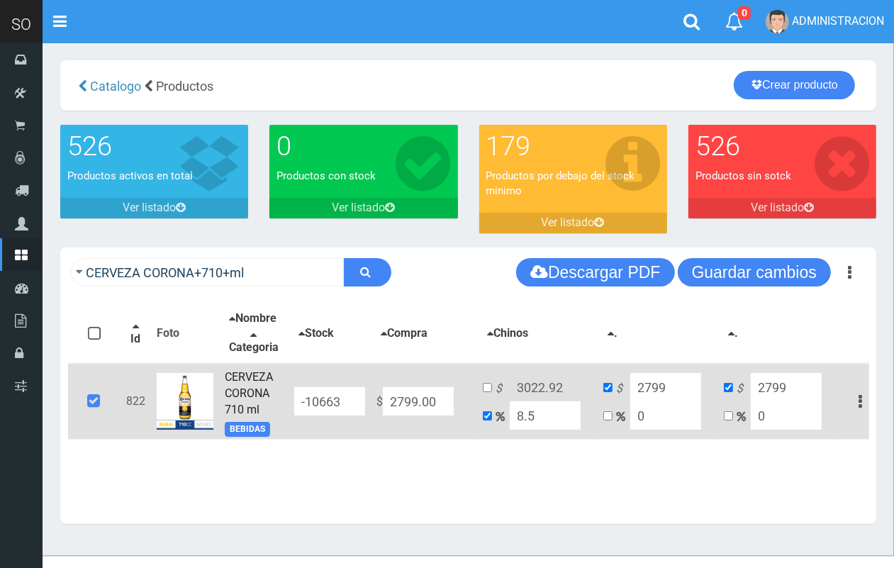
type input "3036.915"
type input "8."
type input "3022.92"
type input "8.4"
type input "3034.116"
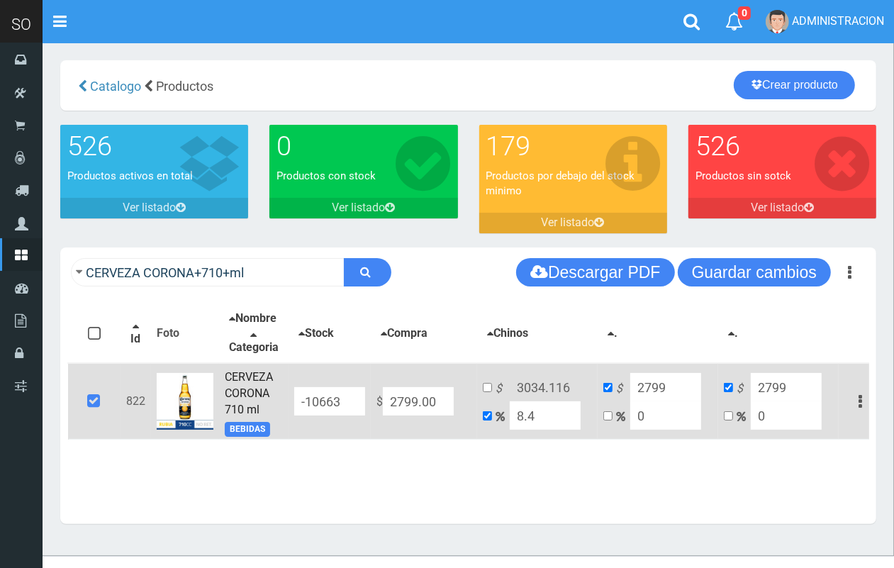
type input "8."
type input "3022.92"
type input "8.1"
type input "3025.719"
type input "8."
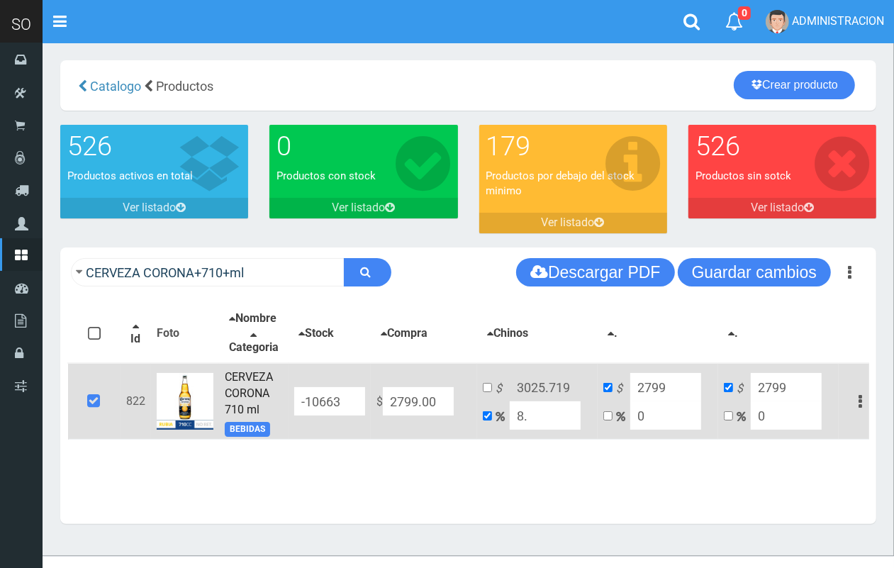
type input "3022.92"
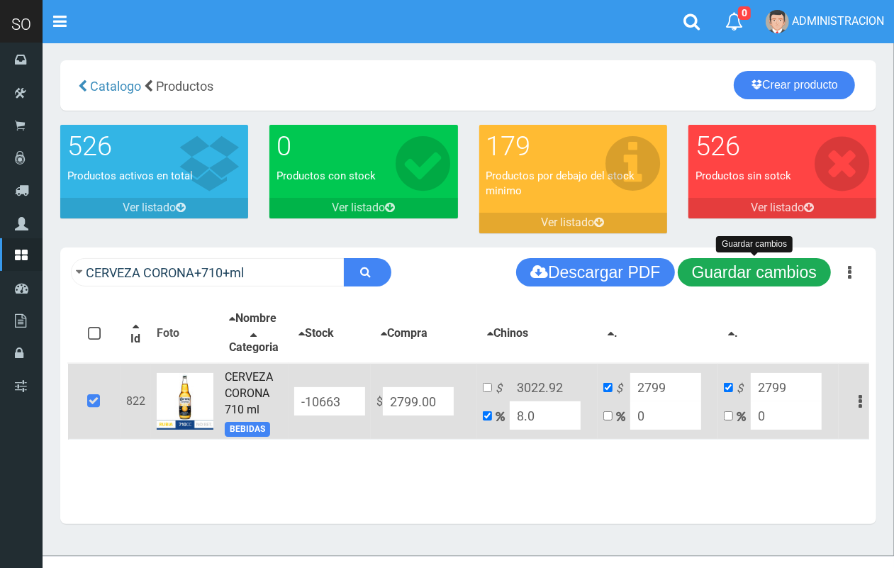
type input "8.0"
click at [714, 275] on button "Guardar cambios" at bounding box center [753, 272] width 153 height 28
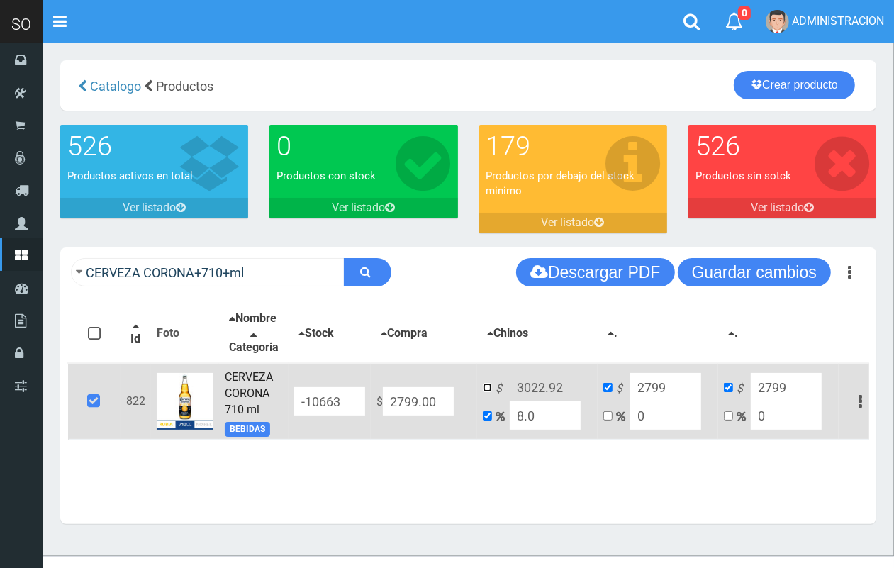
click at [483, 392] on input "checkbox" at bounding box center [487, 387] width 9 height 9
checkbox input "true"
checkbox input "false"
drag, startPoint x: 578, startPoint y: 392, endPoint x: 532, endPoint y: 395, distance: 46.9
click at [532, 395] on input "3022.92" at bounding box center [545, 387] width 71 height 28
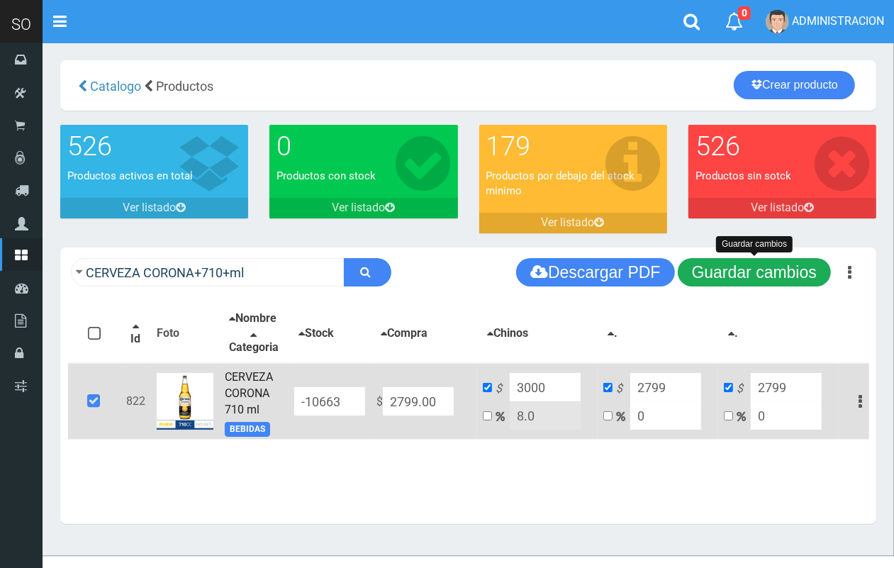
type input "3000"
click at [755, 273] on button "Guardar cambios" at bounding box center [753, 272] width 153 height 28
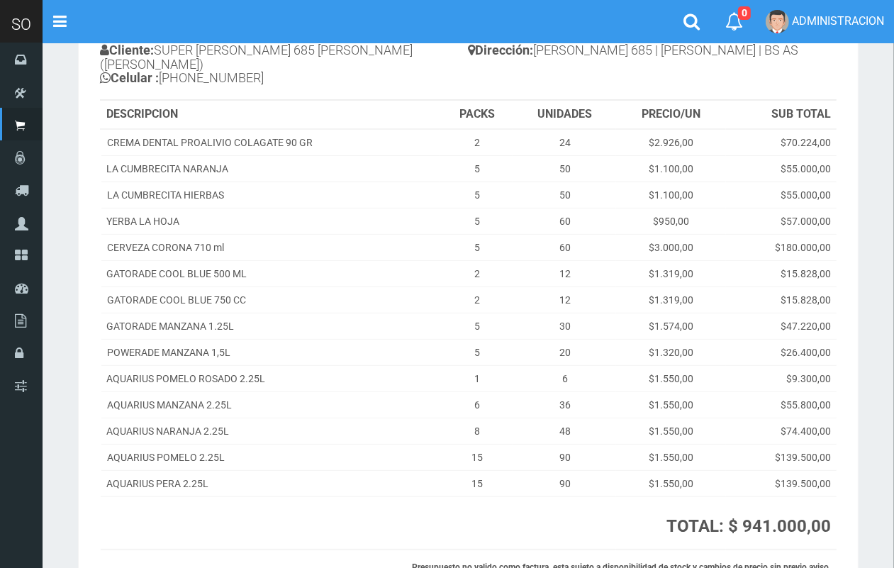
scroll to position [123, 0]
